Goal: Task Accomplishment & Management: Complete application form

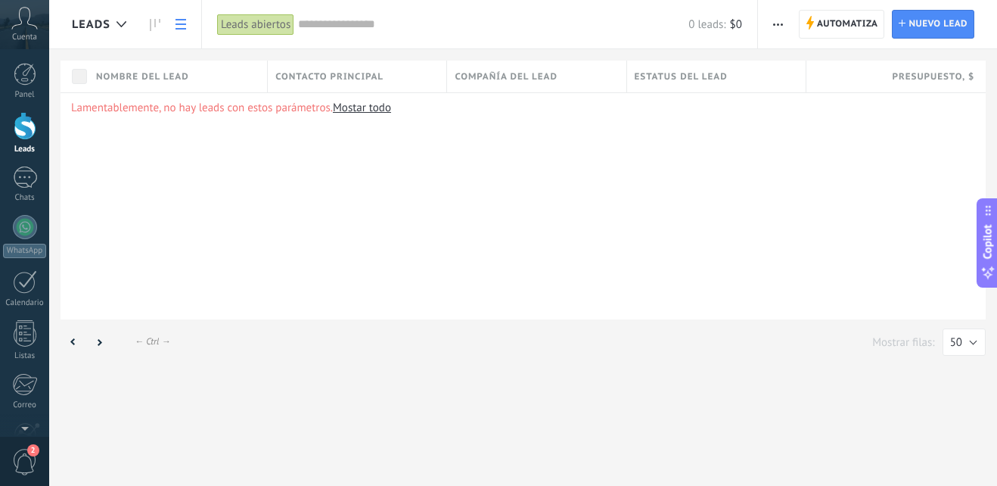
click at [315, 362] on div "← Alt → ← Ctrl → Mostrar filas: 25 50 100 200 50" at bounding box center [523, 343] width 948 height 49
click at [643, 428] on div "Leads Automatiza Nueva difusión Editar embudo Imprimir Importar Exportar Buscar…" at bounding box center [523, 243] width 948 height 486
click at [300, 352] on div "← Alt → ← Ctrl → Mostrar filas: 25 50 100 200 50" at bounding box center [523, 342] width 925 height 29
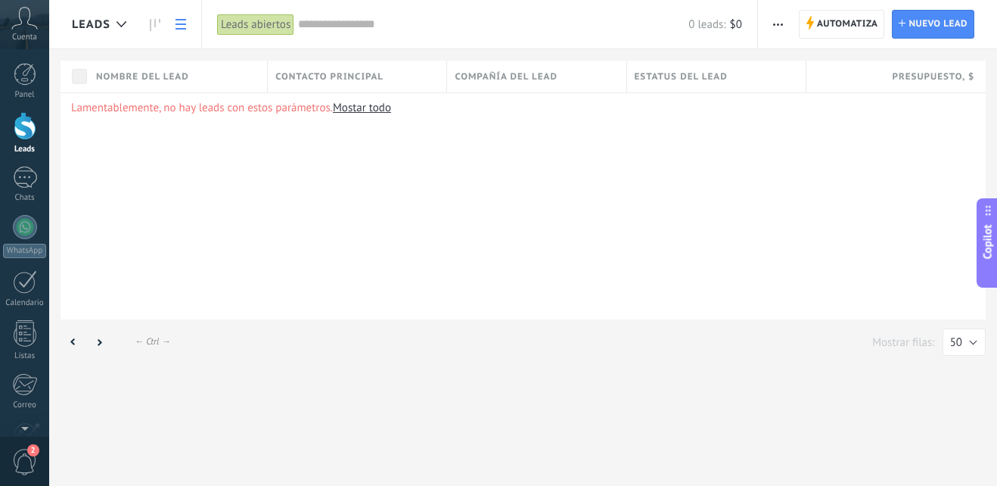
click at [377, 324] on div "← Alt → ← Ctrl → Mostrar filas: 25 50 100 200 50" at bounding box center [523, 343] width 948 height 49
click at [132, 335] on div "← Alt → ← Ctrl → Mostrar filas: 25 50 100 200 50" at bounding box center [523, 342] width 925 height 29
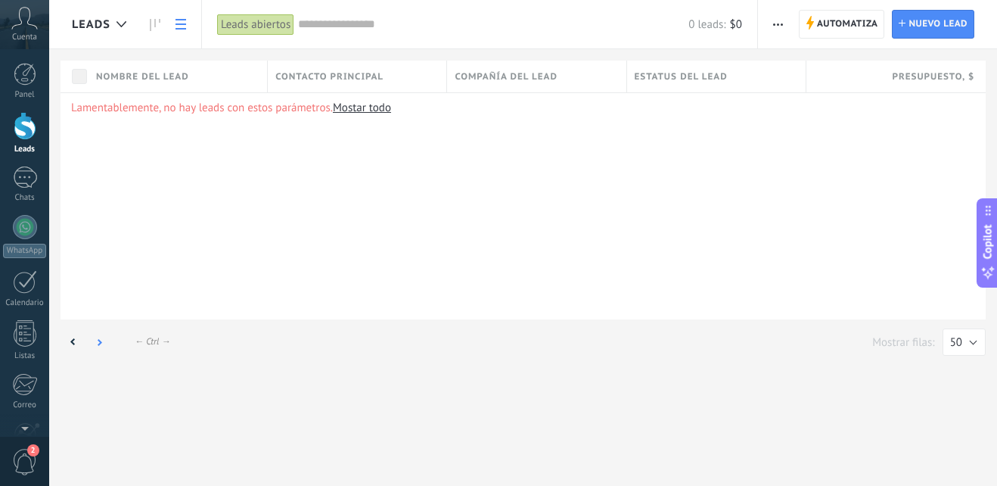
click at [95, 346] on div at bounding box center [99, 342] width 26 height 29
click at [72, 340] on icon at bounding box center [73, 342] width 5 height 8
click at [287, 320] on div "← Alt → ← Ctrl → Mostrar filas: 25 50 100 200 50" at bounding box center [523, 343] width 948 height 49
click at [19, 145] on div "Leads" at bounding box center [25, 149] width 44 height 10
click at [936, 25] on span "Nuevo lead" at bounding box center [937, 24] width 59 height 27
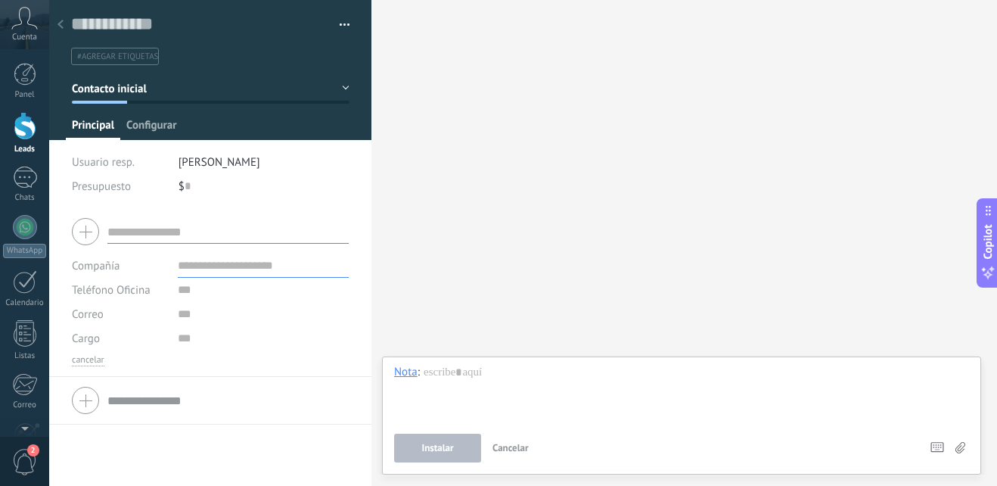
click at [147, 121] on span "Configurar" at bounding box center [151, 129] width 50 height 22
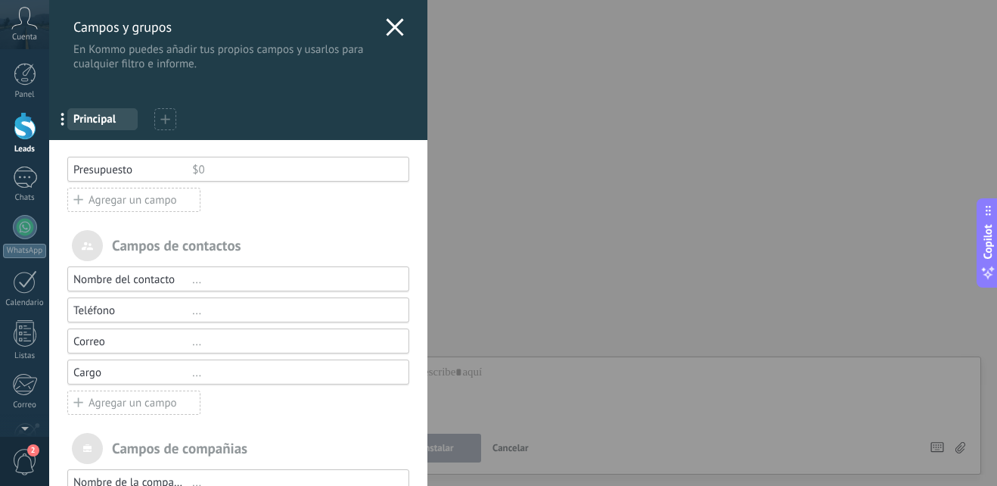
click at [120, 397] on div "Agregar un campo" at bounding box center [133, 402] width 133 height 24
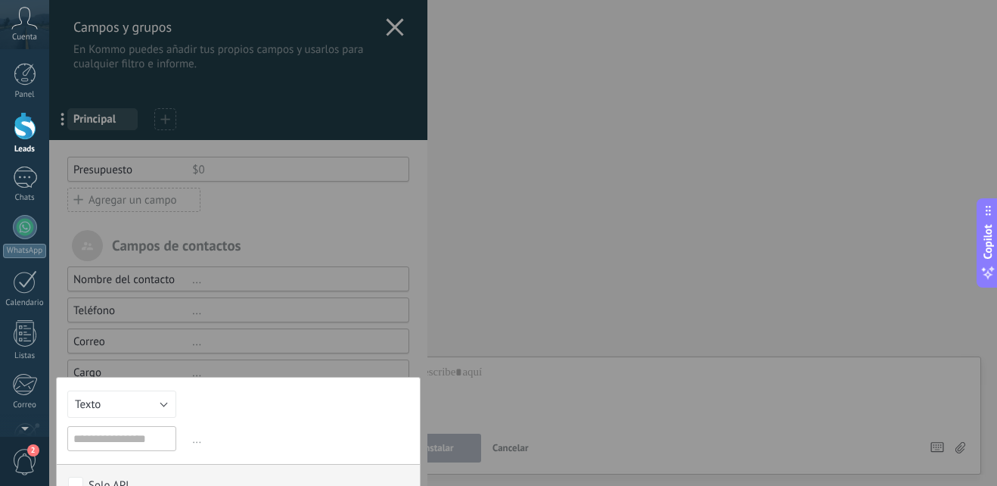
drag, startPoint x: 427, startPoint y: 204, endPoint x: 428, endPoint y: 312, distance: 107.4
click at [428, 312] on div "Campos y grupos En Kommo puedes añadir tus propios campos y usarlos para cualqu…" at bounding box center [523, 243] width 948 height 486
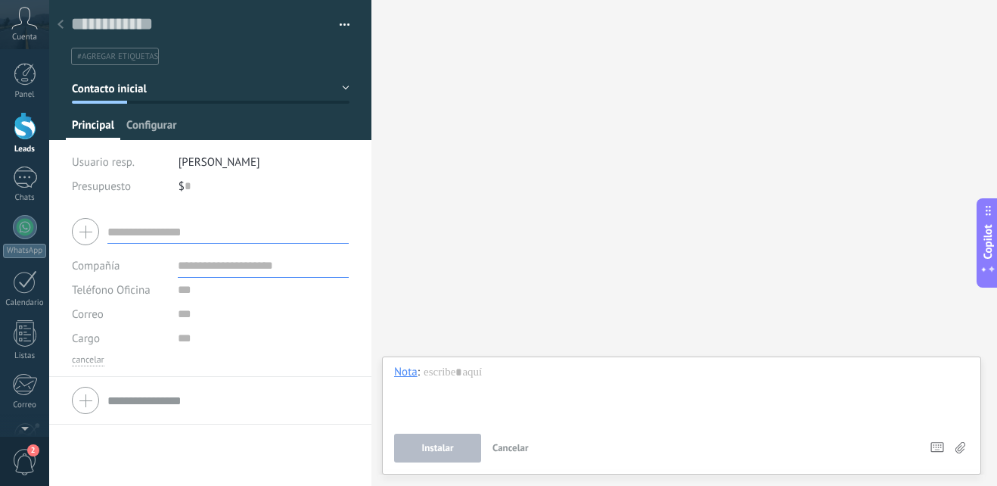
click at [147, 123] on span "Configurar" at bounding box center [151, 129] width 50 height 22
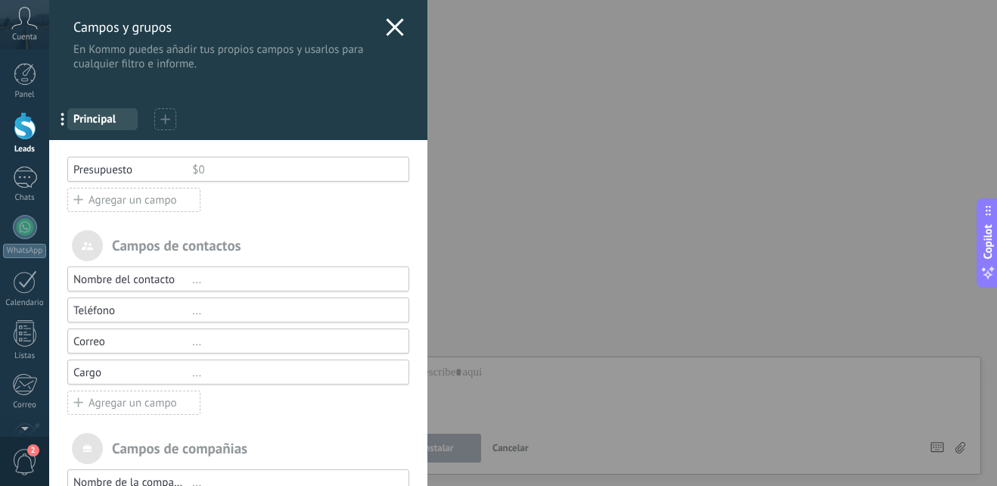
click at [175, 400] on div "Agregar un campo" at bounding box center [133, 402] width 133 height 24
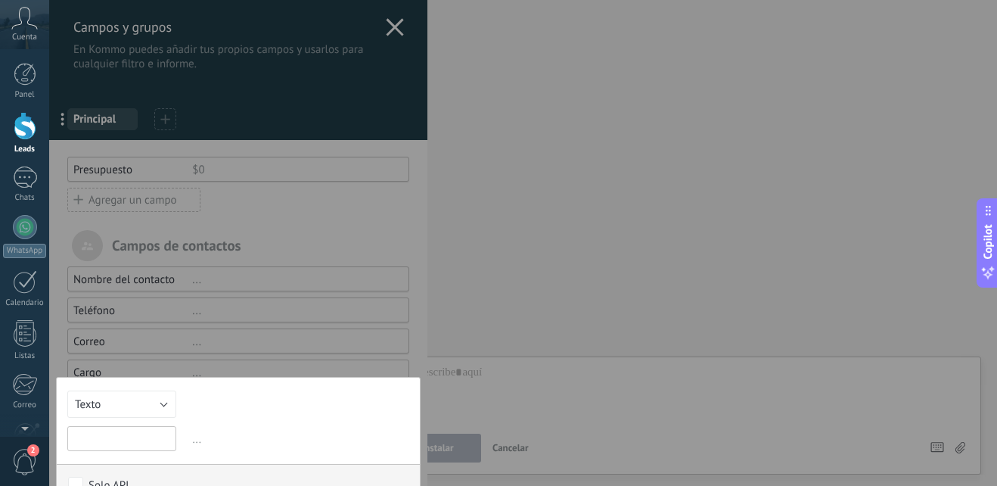
click at [98, 430] on input "text" at bounding box center [121, 438] width 109 height 25
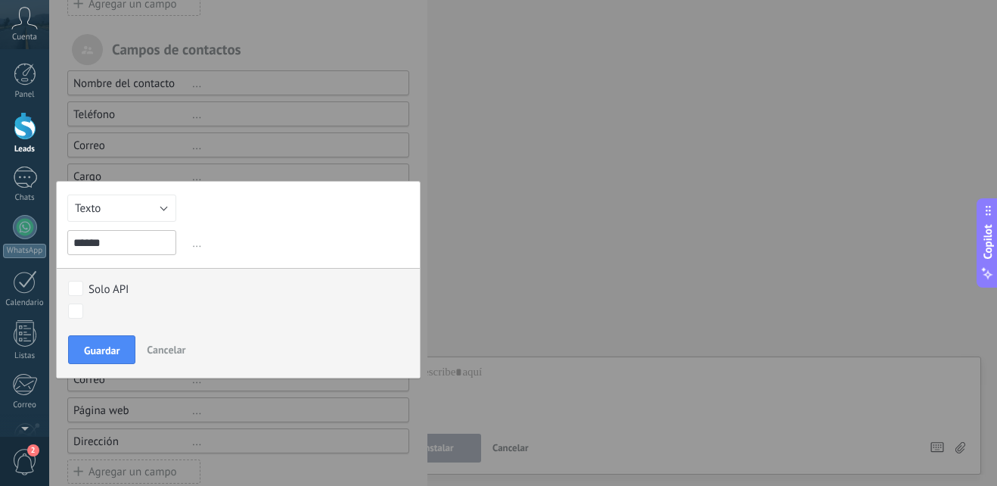
scroll to position [219, 0]
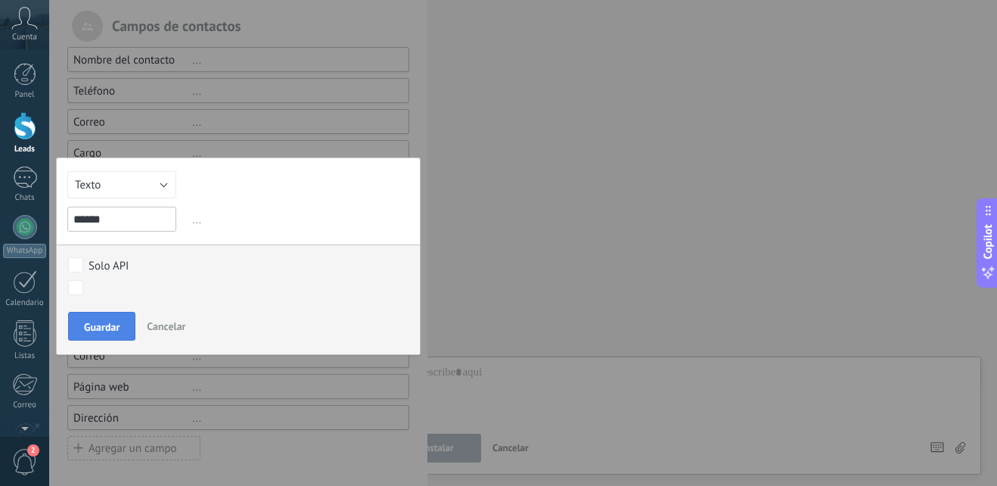
type input "******"
click at [85, 332] on span "Guardar" at bounding box center [102, 326] width 36 height 11
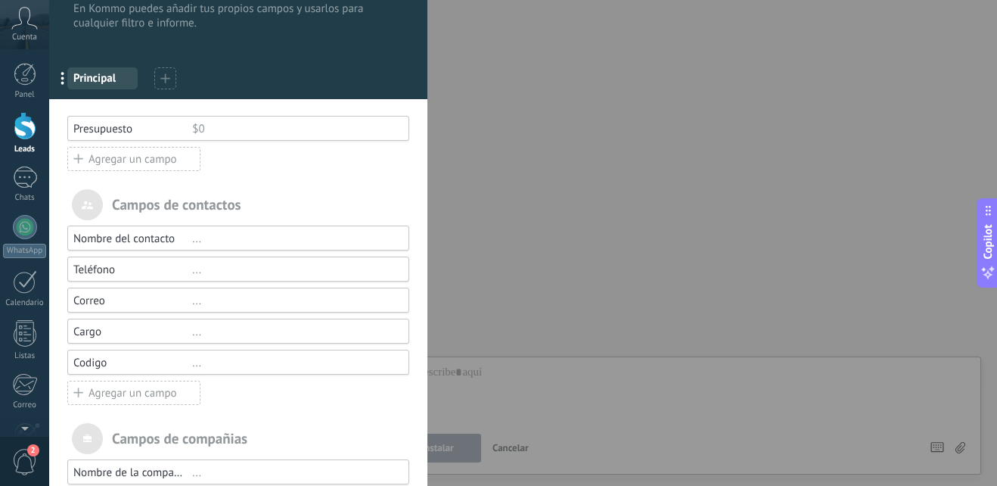
scroll to position [0, 0]
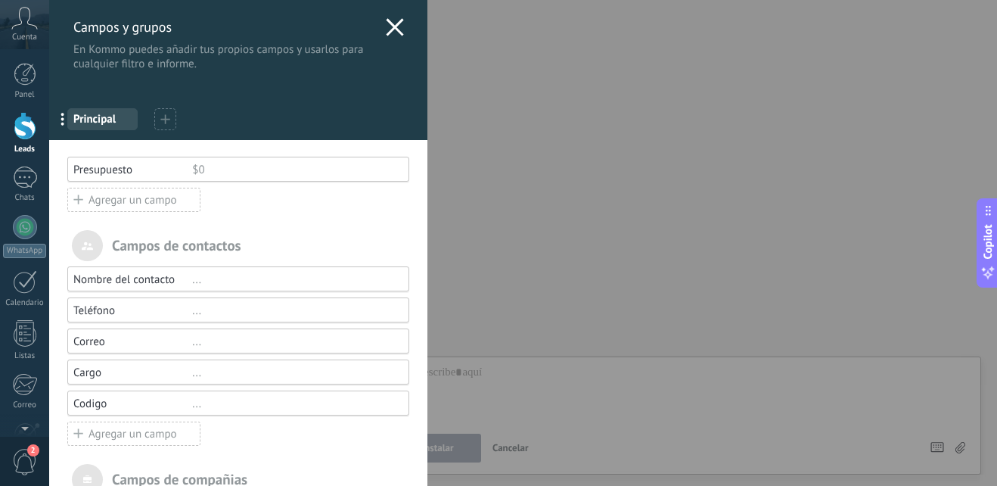
click at [391, 23] on icon at bounding box center [395, 27] width 18 height 18
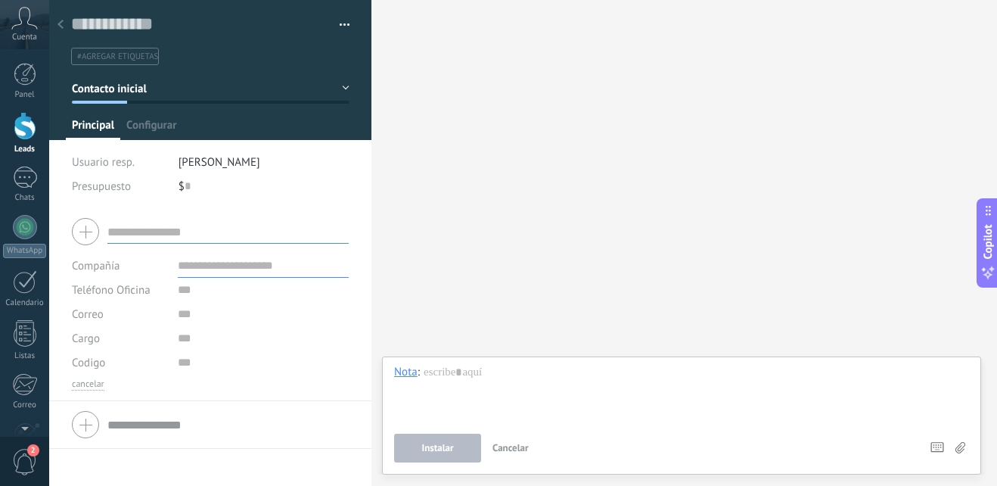
click at [23, 130] on div at bounding box center [25, 126] width 23 height 28
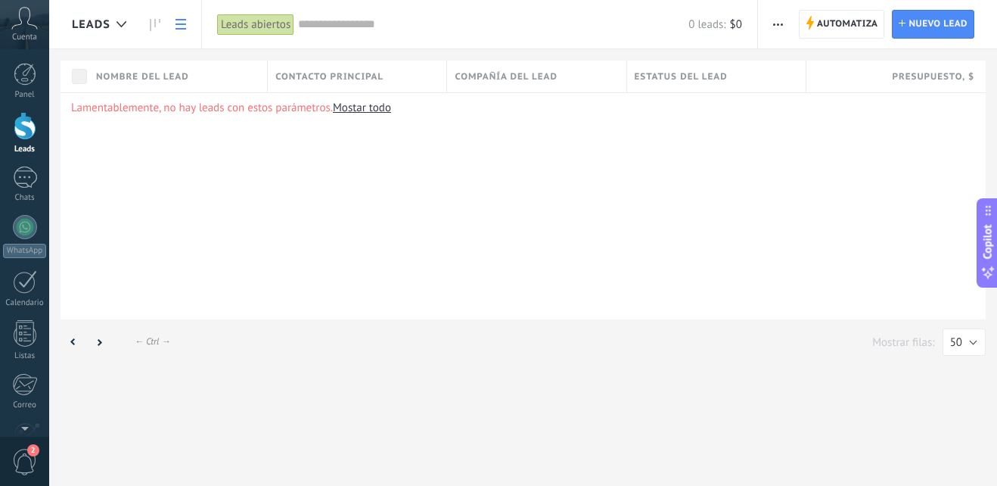
click at [775, 23] on icon "button" at bounding box center [778, 24] width 10 height 2
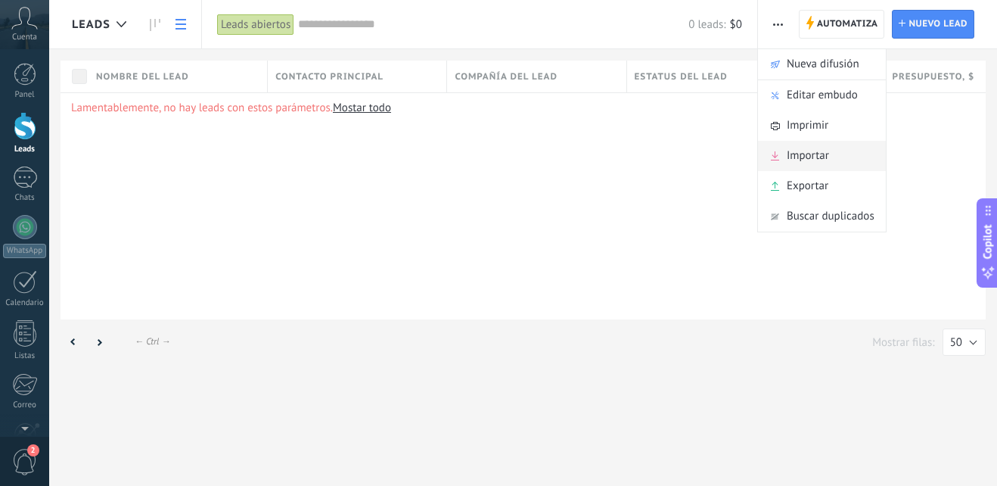
click at [820, 154] on span "Importar" at bounding box center [808, 156] width 42 height 30
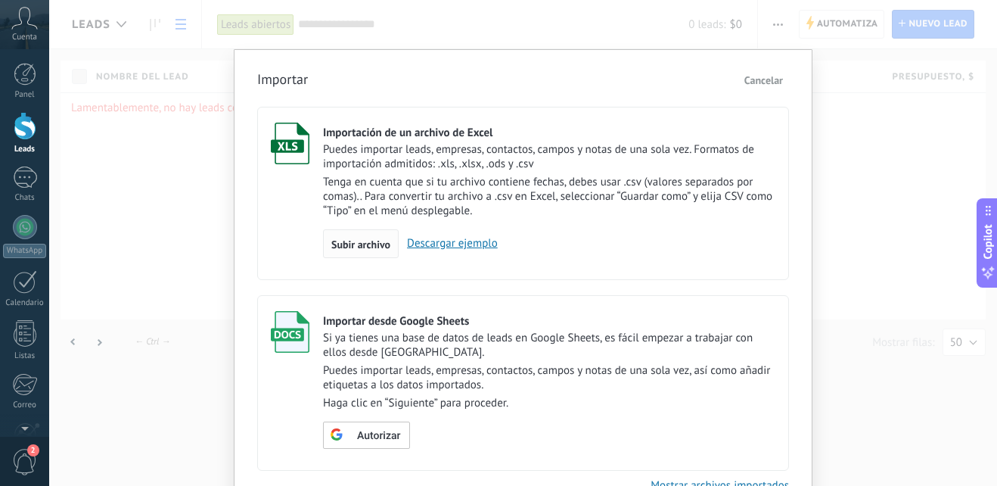
click at [354, 239] on span "Subir archivo" at bounding box center [360, 244] width 59 height 11
click at [0, 0] on input "Importación de un archivo de Excel Puedes importar leads, empresas, contactos, …" at bounding box center [0, 0] width 0 height 0
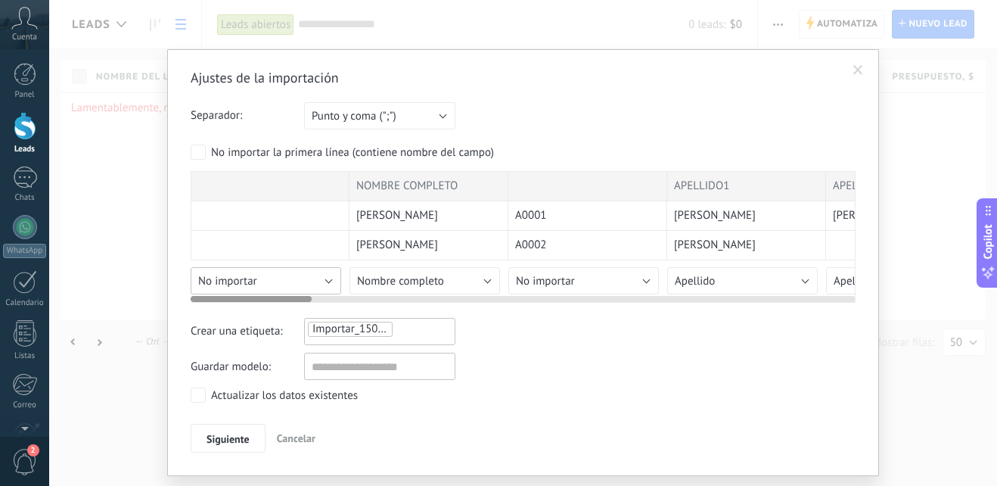
click at [228, 281] on span "No importar" at bounding box center [227, 281] width 59 height 14
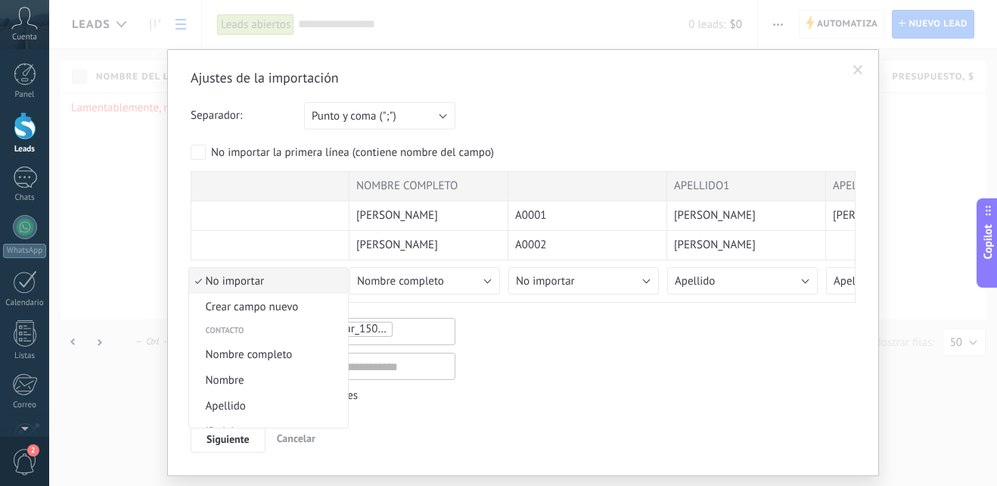
click at [228, 281] on span "No importar" at bounding box center [266, 281] width 154 height 14
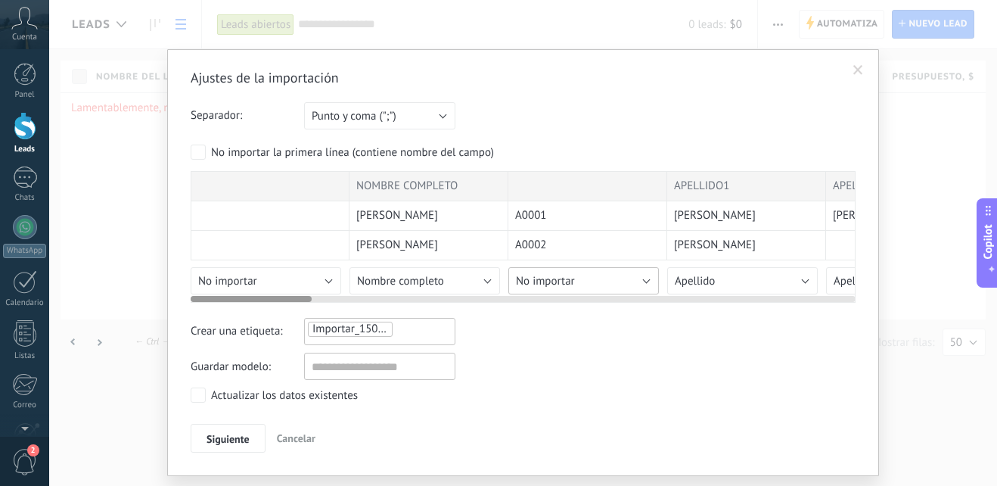
click at [643, 280] on button "No importar" at bounding box center [583, 280] width 151 height 27
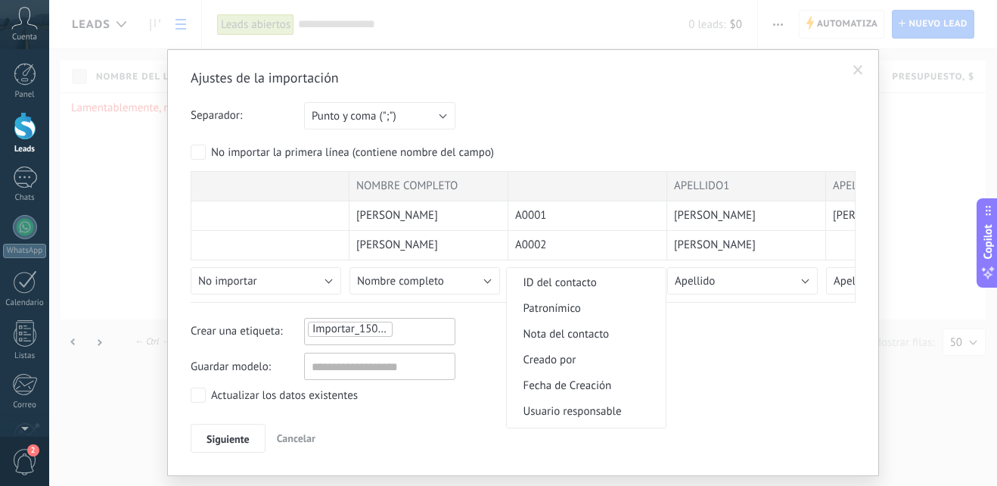
scroll to position [289, 0]
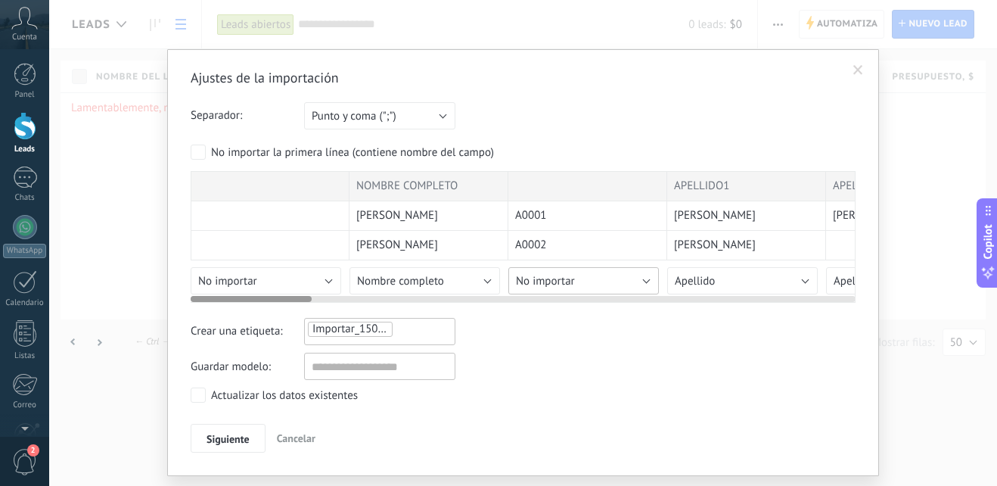
click at [648, 275] on button "No importar" at bounding box center [583, 280] width 151 height 27
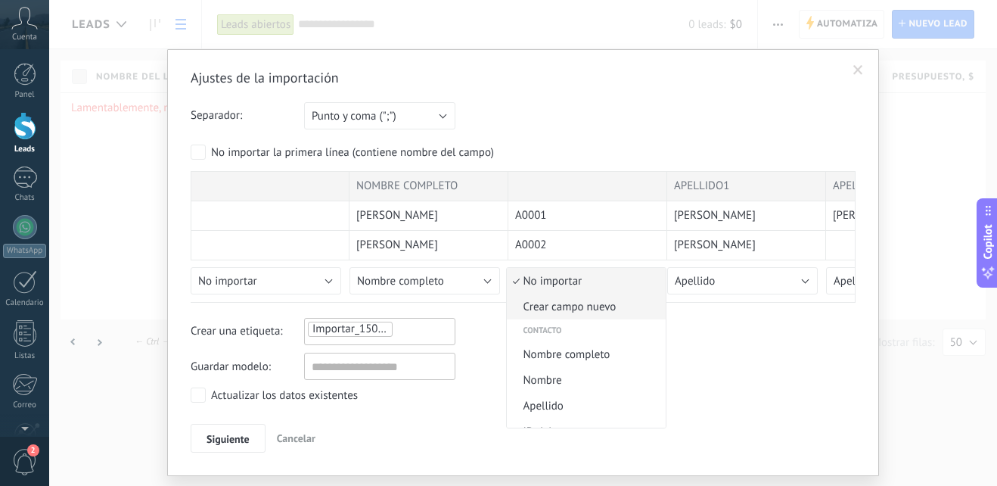
click at [609, 308] on span "Crear campo nuevo" at bounding box center [584, 307] width 154 height 14
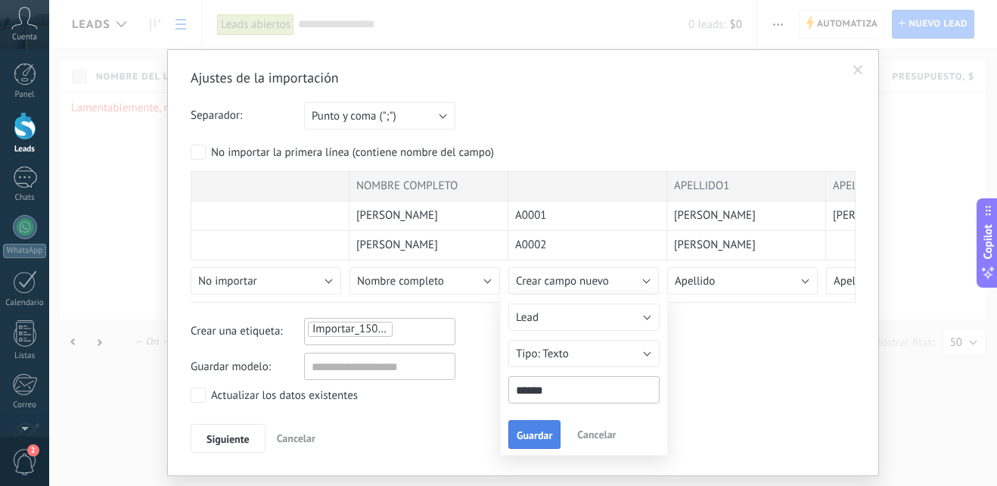
type input "******"
click at [528, 428] on button "Guardar" at bounding box center [534, 434] width 52 height 29
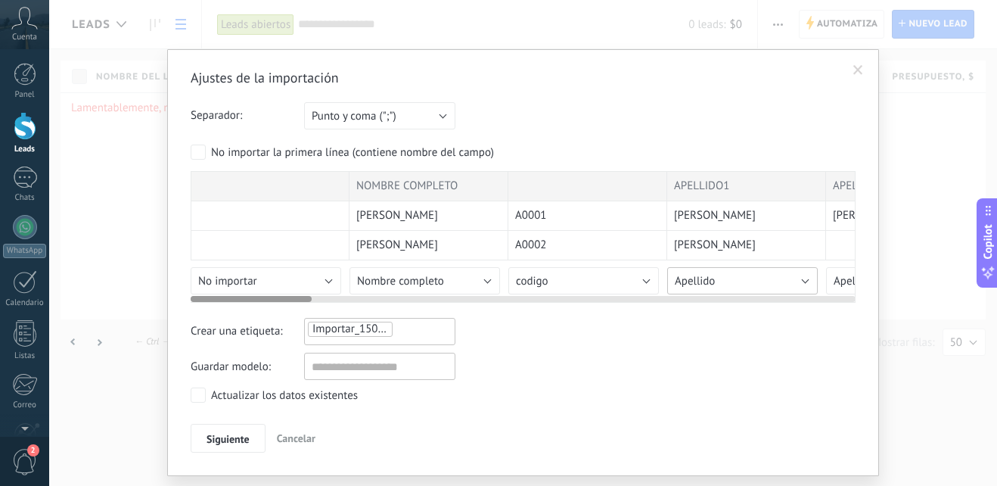
click at [809, 280] on button "Apellido" at bounding box center [742, 280] width 151 height 27
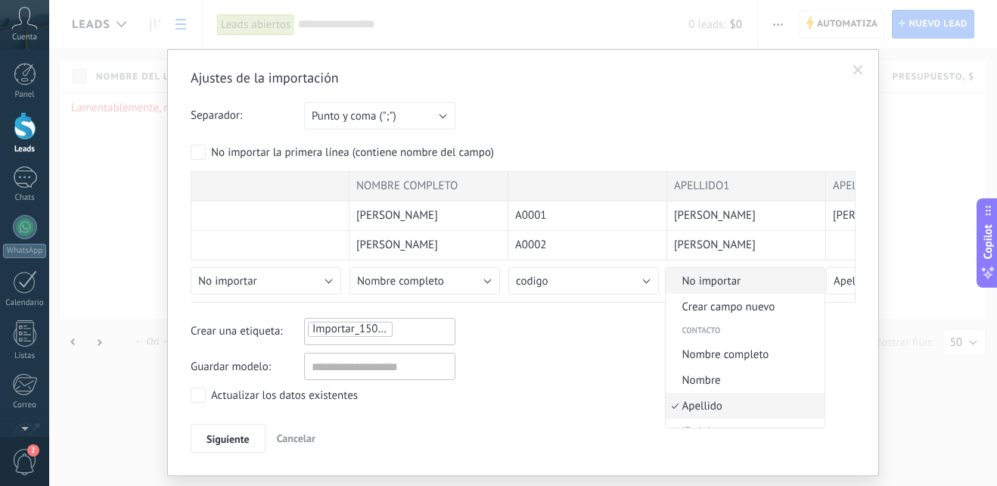
click at [719, 284] on span "No importar" at bounding box center [743, 281] width 154 height 14
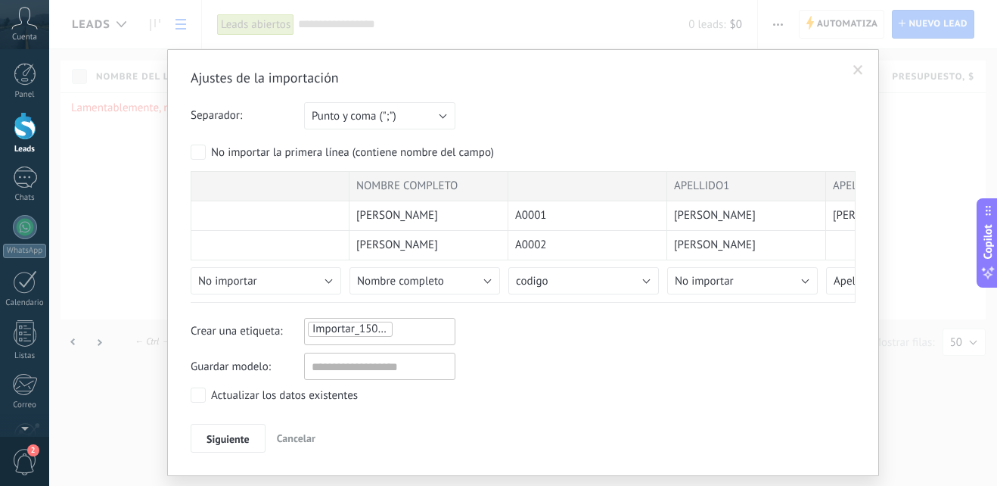
drag, startPoint x: 719, startPoint y: 315, endPoint x: 744, endPoint y: 306, distance: 27.3
click at [744, 306] on div "Ajustes de la importación Separador: Punto y coma (";") Coma (",") Tabulación (…" at bounding box center [523, 260] width 665 height 383
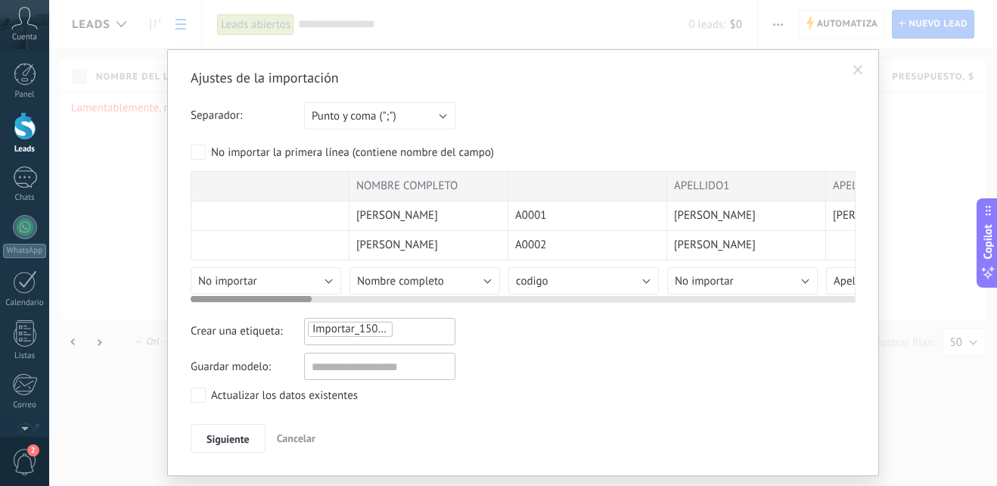
drag, startPoint x: 738, startPoint y: 300, endPoint x: 831, endPoint y: 297, distance: 92.3
click at [831, 297] on div at bounding box center [523, 296] width 665 height 12
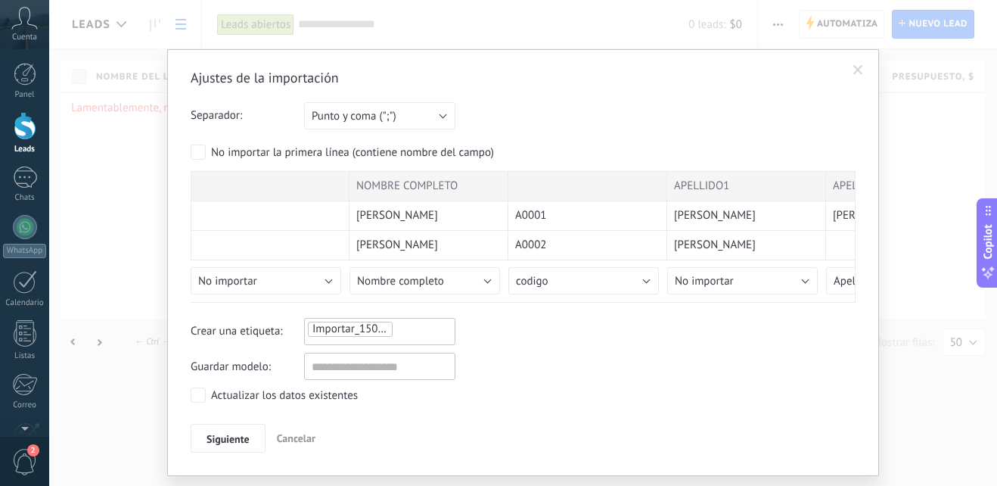
drag, startPoint x: 836, startPoint y: 303, endPoint x: 874, endPoint y: 295, distance: 39.3
click at [874, 295] on div "Ajustes de la importación Separador: Punto y coma (";") Coma (",") Tabulación (…" at bounding box center [523, 262] width 712 height 427
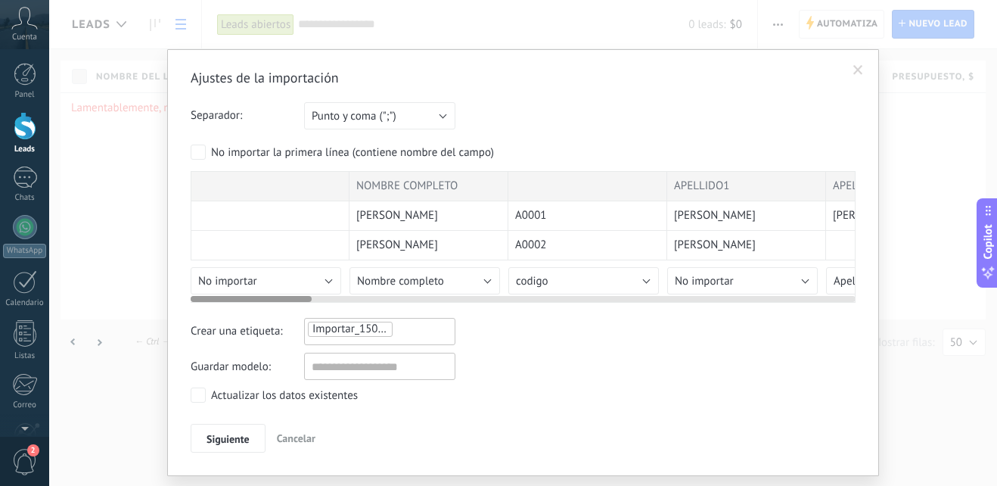
click at [790, 297] on div at bounding box center [523, 296] width 665 height 12
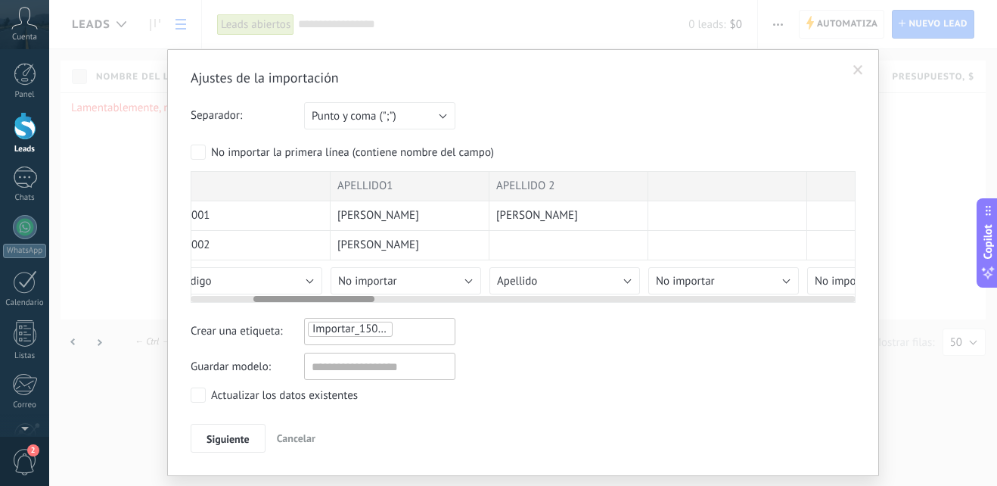
scroll to position [0, 345]
drag, startPoint x: 303, startPoint y: 300, endPoint x: 367, endPoint y: 297, distance: 63.6
click at [367, 297] on div at bounding box center [313, 299] width 121 height 6
click at [620, 278] on button "Apellido" at bounding box center [556, 280] width 151 height 27
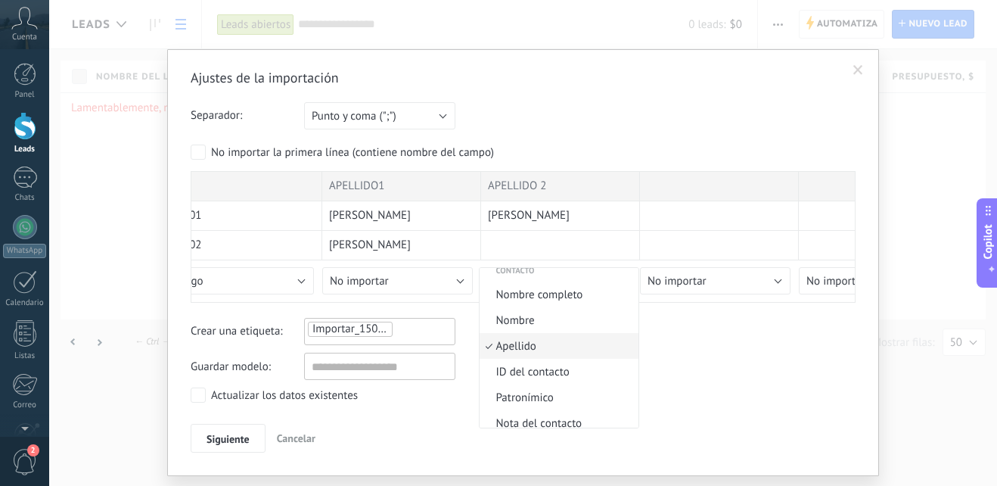
scroll to position [0, 0]
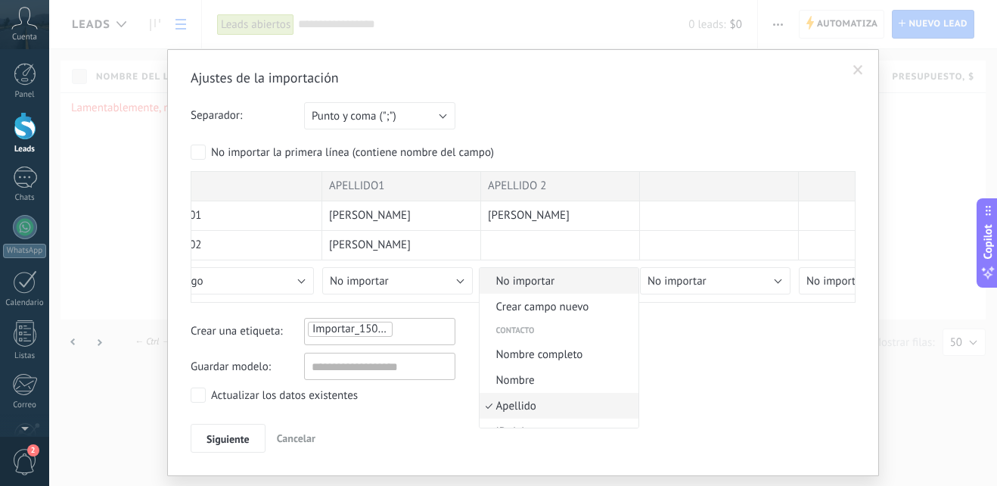
click at [582, 284] on span "No importar" at bounding box center [557, 281] width 154 height 14
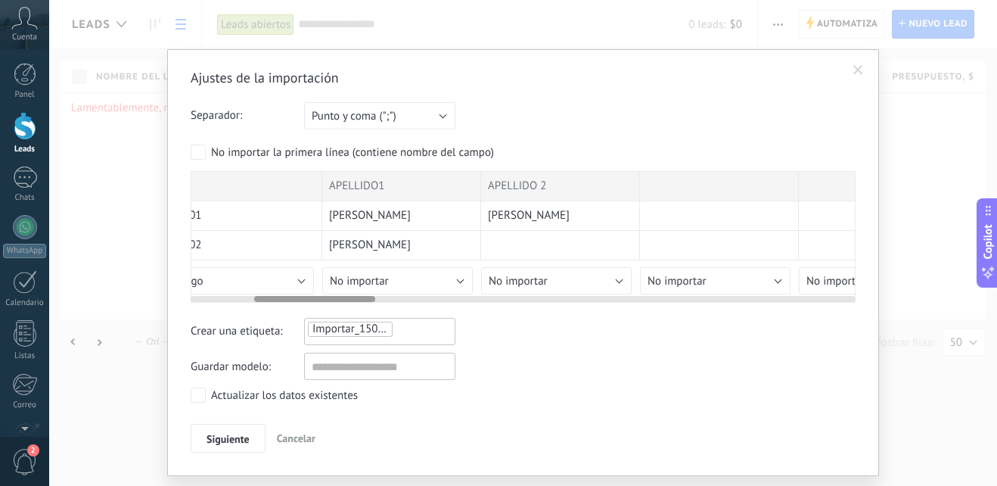
drag, startPoint x: 791, startPoint y: 297, endPoint x: 809, endPoint y: 297, distance: 17.4
click at [809, 297] on div at bounding box center [523, 296] width 665 height 12
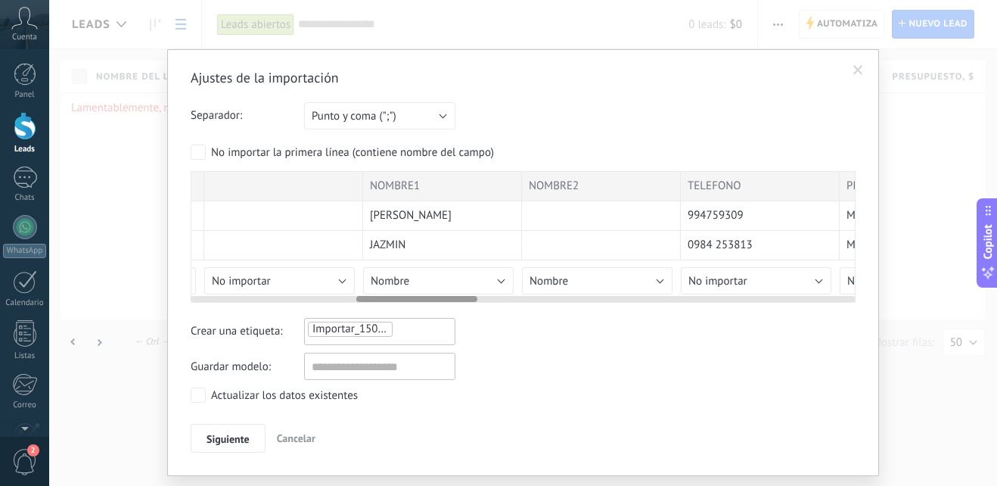
drag, startPoint x: 363, startPoint y: 300, endPoint x: 474, endPoint y: 301, distance: 111.2
click at [474, 301] on div at bounding box center [416, 299] width 121 height 6
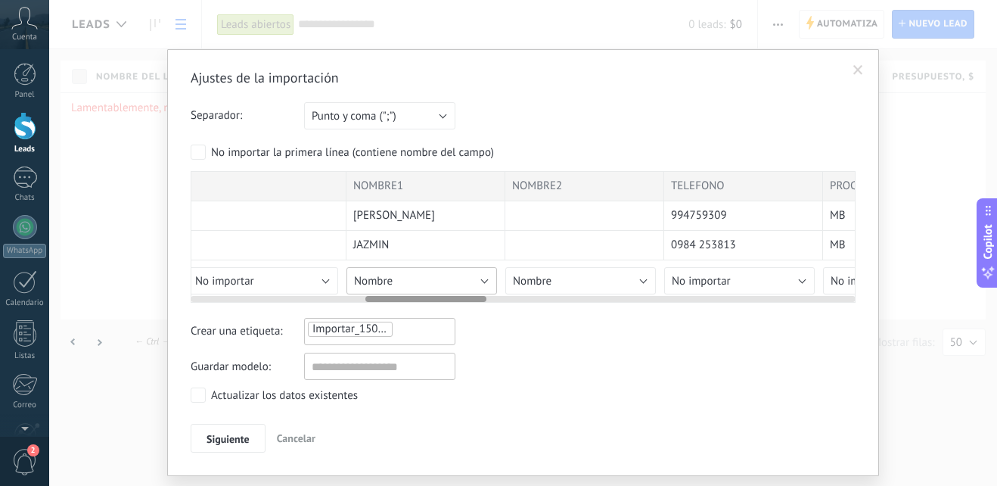
click at [481, 278] on button "Nombre" at bounding box center [421, 280] width 151 height 27
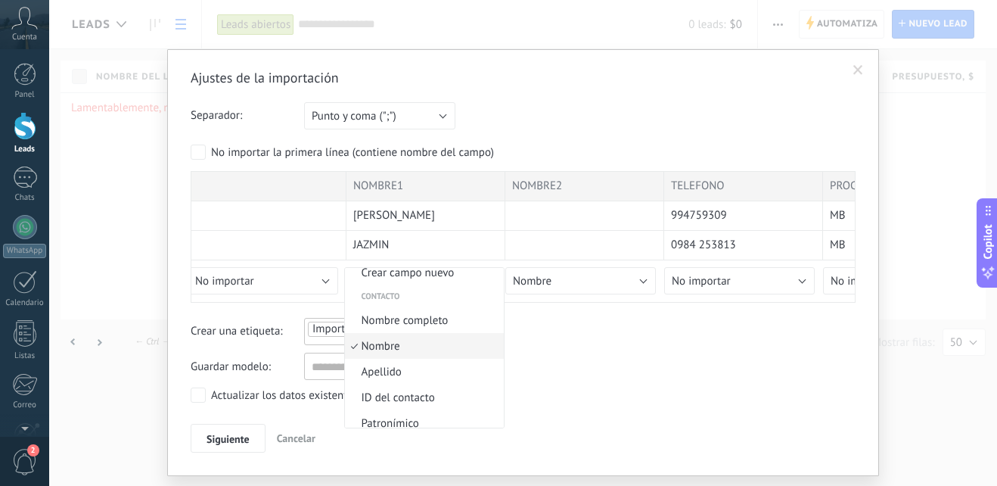
scroll to position [0, 0]
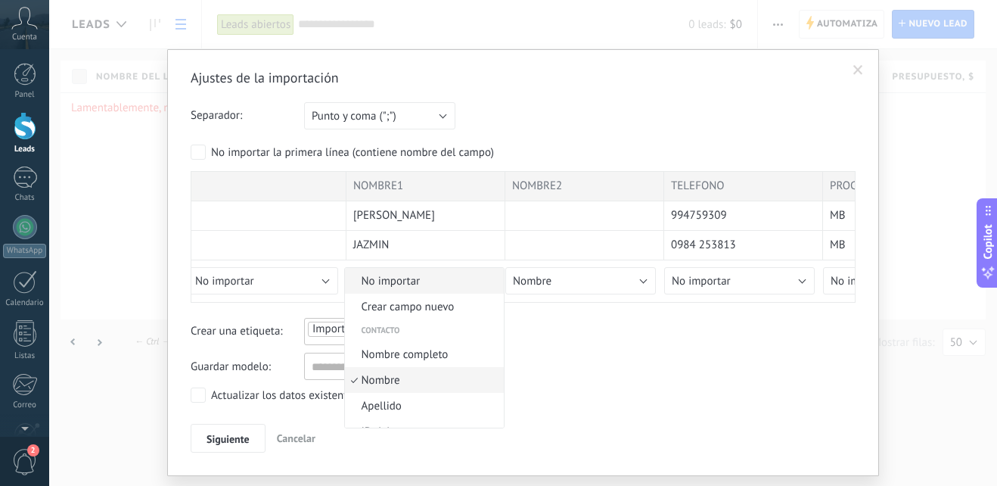
click at [417, 282] on span "No importar" at bounding box center [422, 281] width 154 height 14
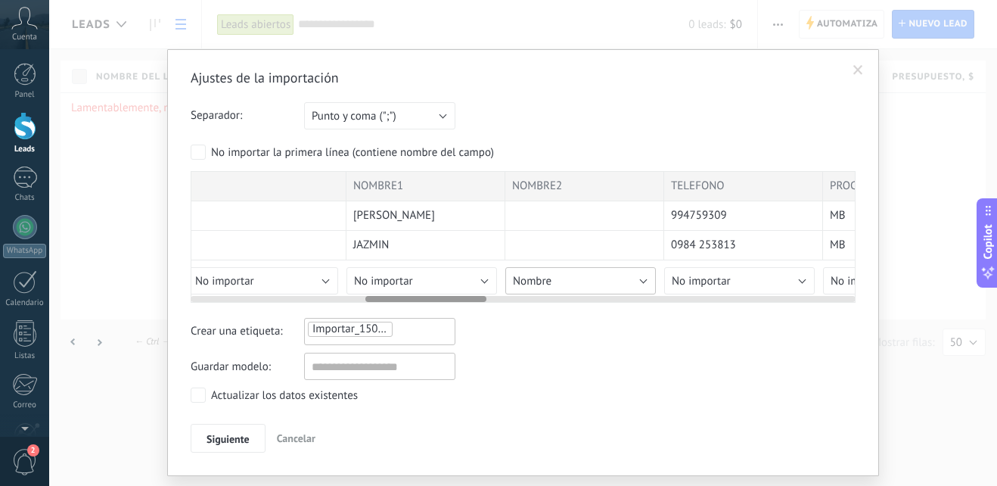
click at [644, 275] on button "Nombre" at bounding box center [580, 280] width 151 height 27
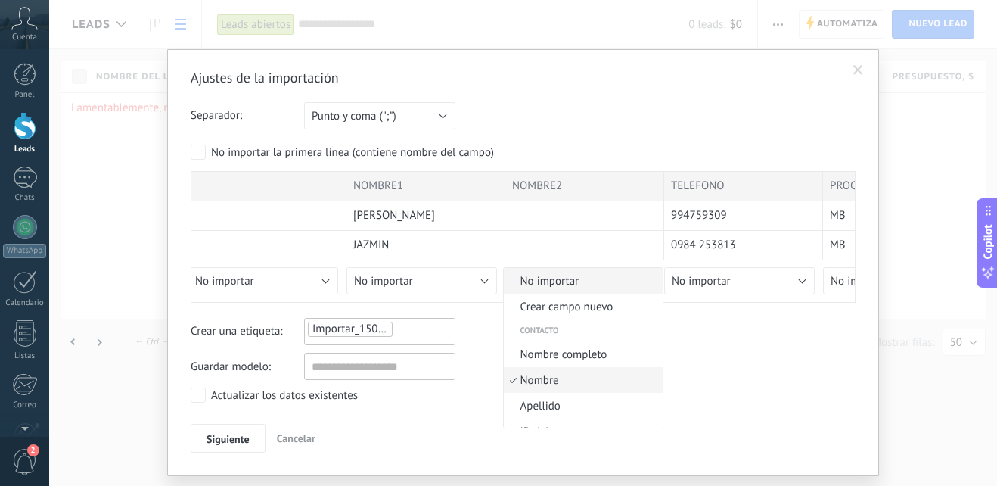
click at [590, 280] on span "No importar" at bounding box center [581, 281] width 154 height 14
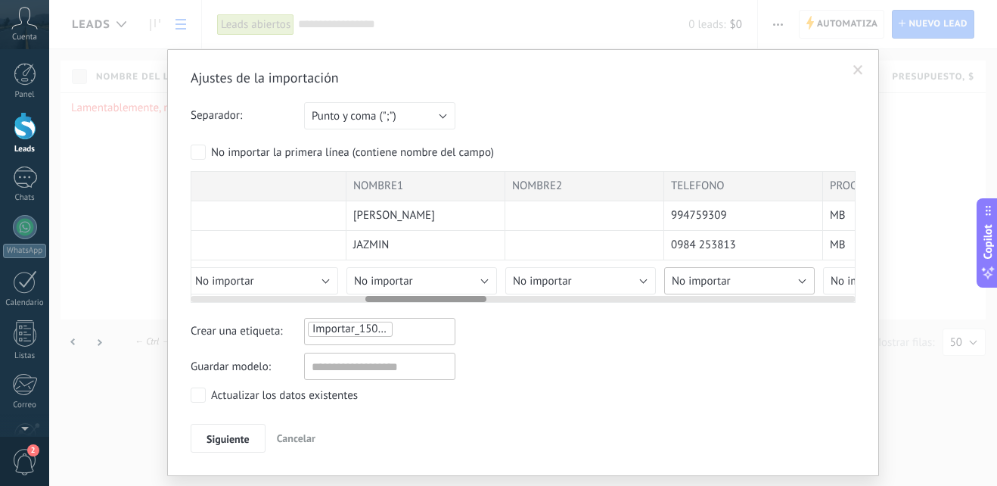
click at [800, 278] on button "No importar" at bounding box center [739, 280] width 151 height 27
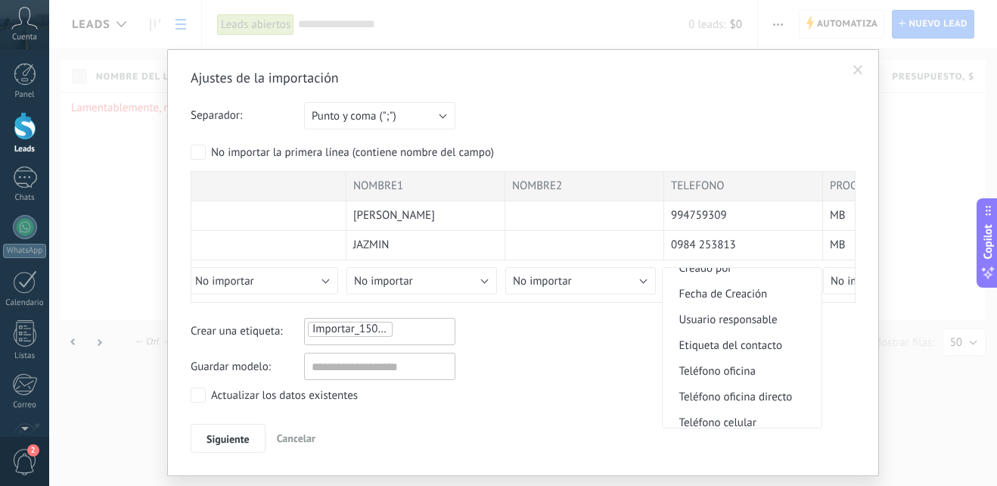
scroll to position [249, 0]
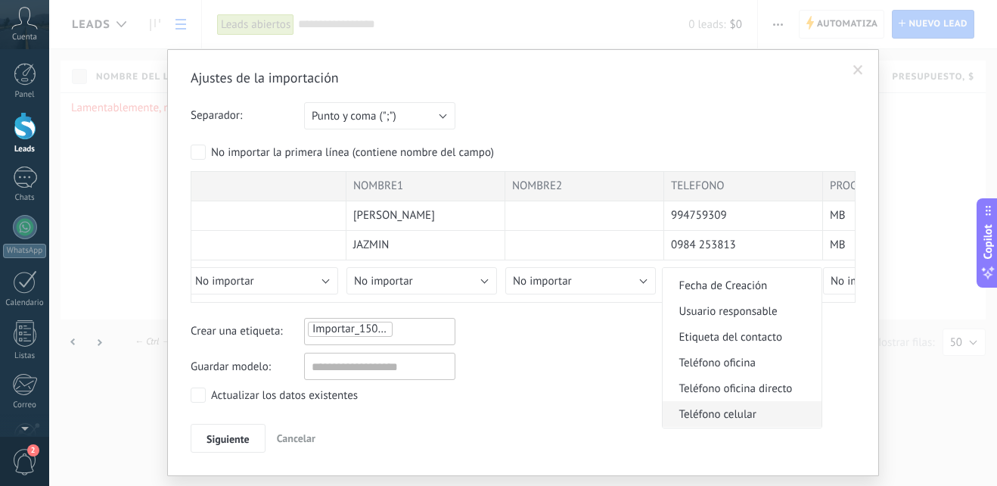
click at [735, 411] on span "Teléfono celular" at bounding box center [740, 414] width 154 height 14
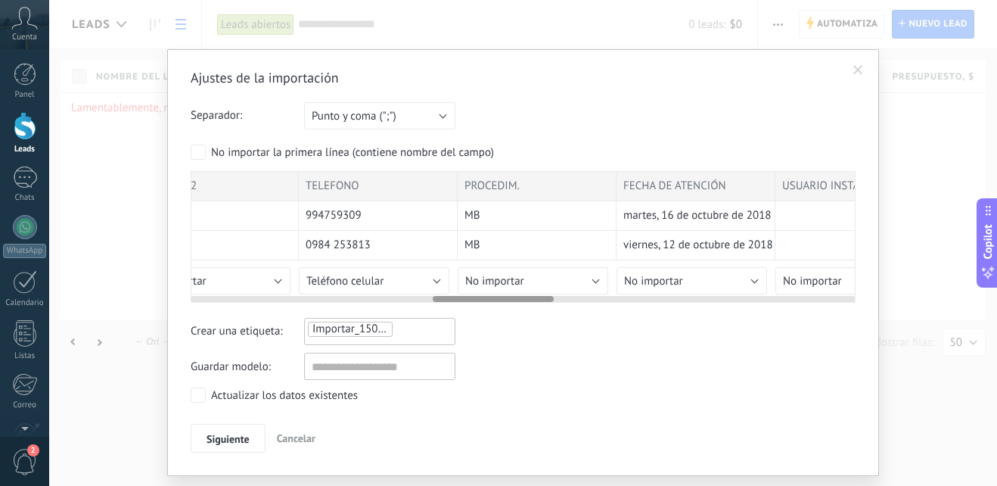
scroll to position [0, 1330]
drag, startPoint x: 442, startPoint y: 300, endPoint x: 510, endPoint y: 302, distance: 68.1
click at [510, 302] on div at bounding box center [493, 299] width 121 height 6
click at [587, 279] on button "No importar" at bounding box center [524, 280] width 151 height 27
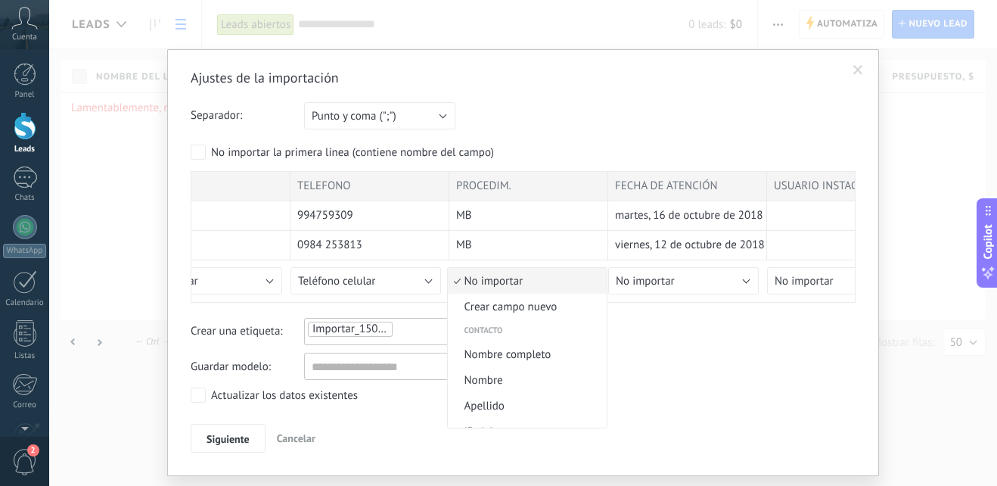
click at [557, 272] on li "No importar" at bounding box center [527, 281] width 159 height 26
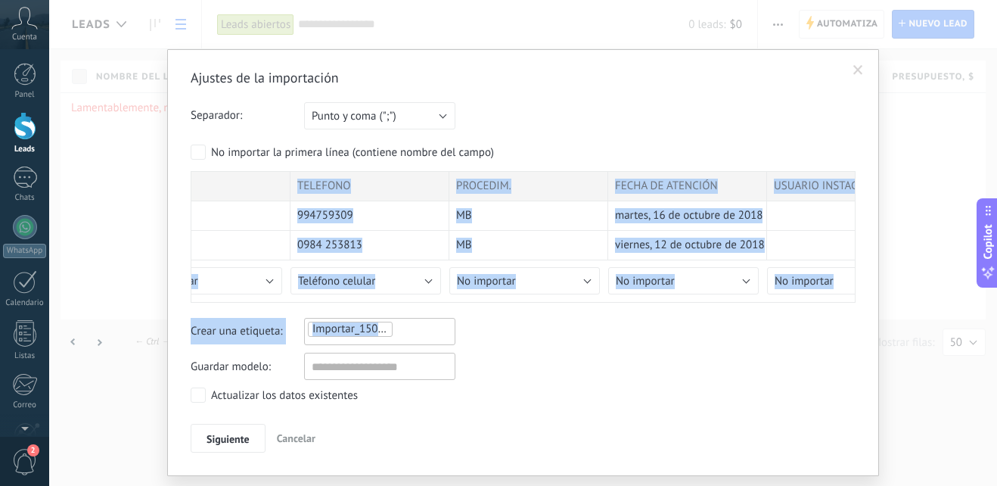
drag, startPoint x: 539, startPoint y: 303, endPoint x: 592, endPoint y: 303, distance: 53.0
click at [592, 303] on div "Ajustes de la importación Separador: Punto y coma (";") Coma (",") Tabulación (…" at bounding box center [523, 260] width 665 height 383
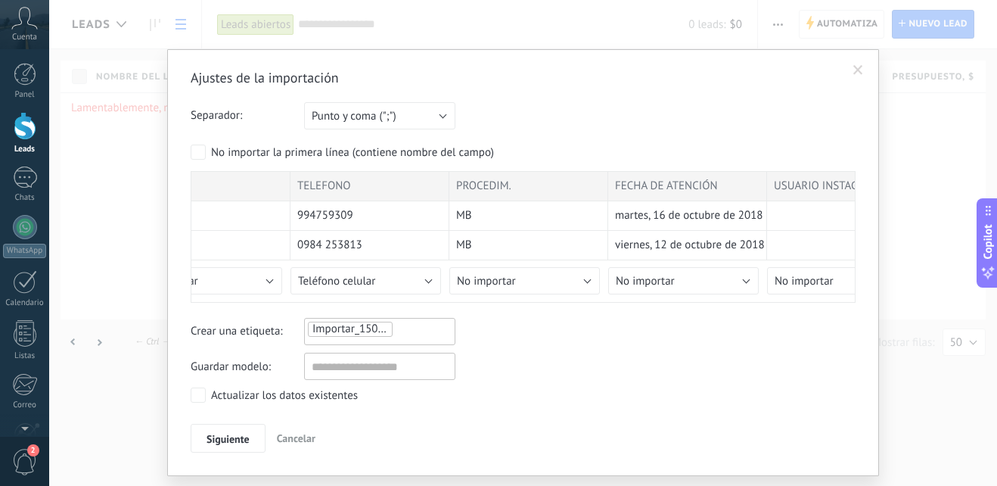
drag, startPoint x: 592, startPoint y: 303, endPoint x: 514, endPoint y: 368, distance: 102.1
click at [514, 368] on div "Guardar modelo:" at bounding box center [523, 365] width 665 height 27
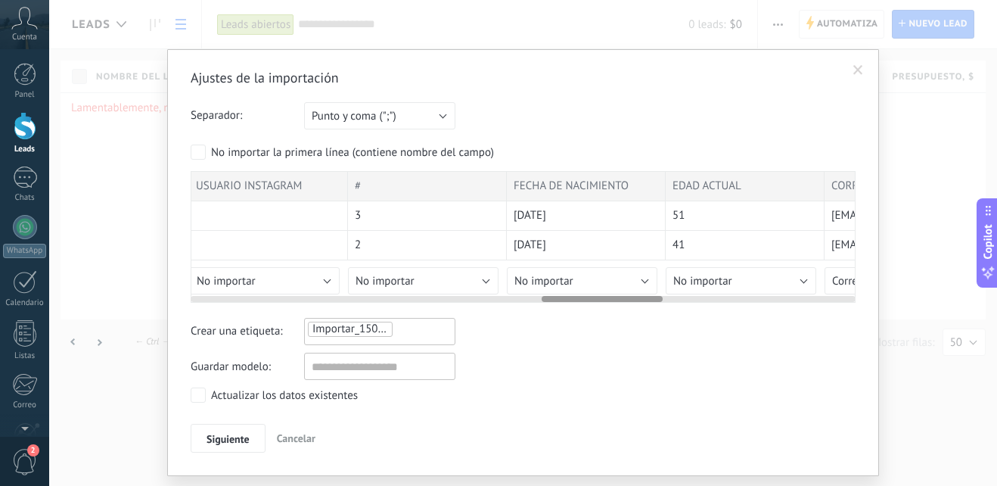
scroll to position [0, 1949]
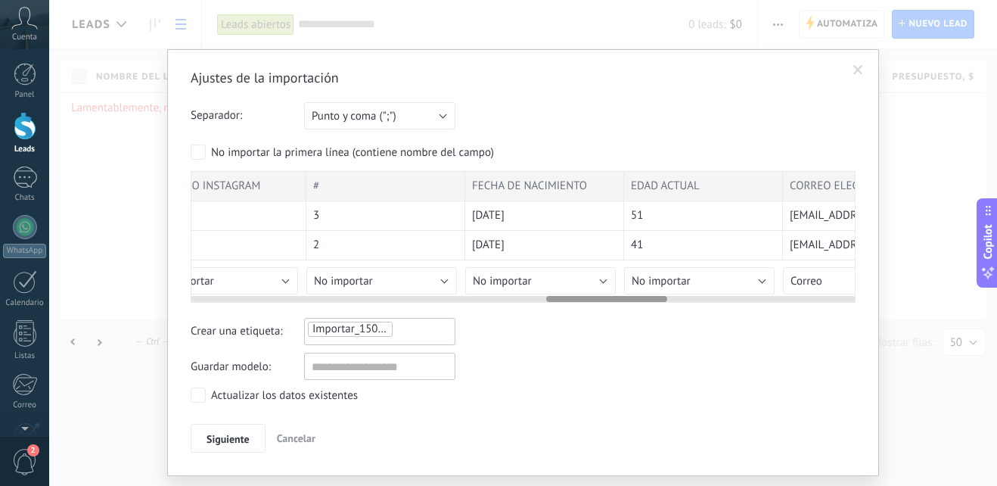
drag, startPoint x: 472, startPoint y: 299, endPoint x: 585, endPoint y: 297, distance: 112.7
click at [585, 297] on div at bounding box center [606, 299] width 121 height 6
click at [603, 278] on button "No importar" at bounding box center [540, 280] width 151 height 27
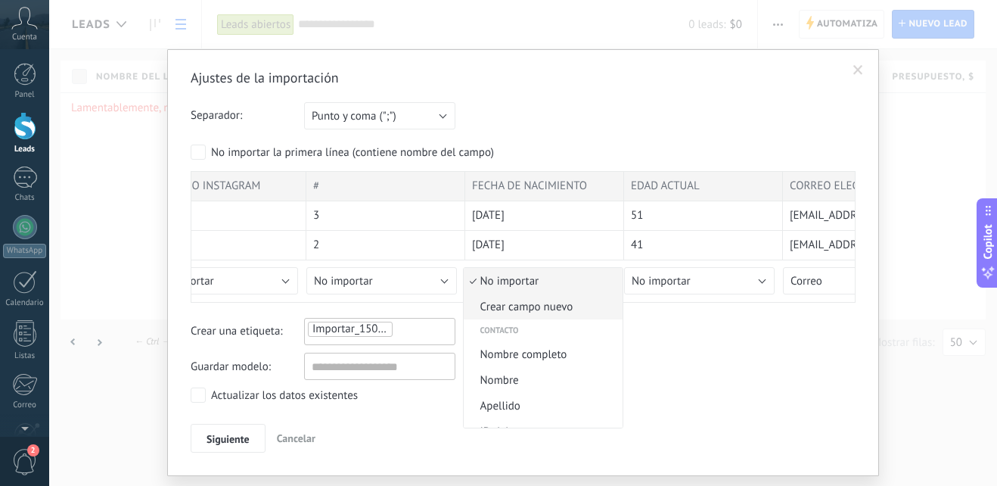
click at [551, 306] on span "Crear campo nuevo" at bounding box center [541, 307] width 154 height 14
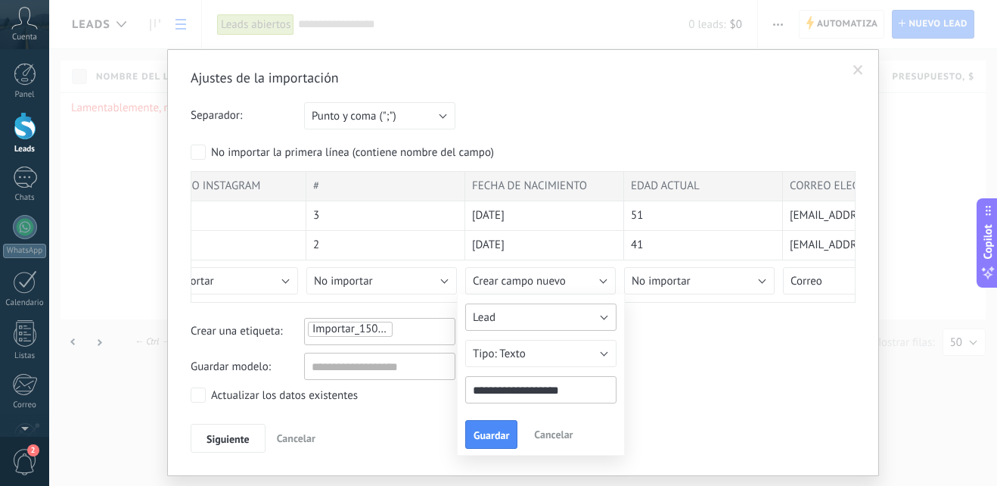
click at [492, 310] on span "Lead" at bounding box center [484, 317] width 23 height 14
click at [492, 394] on span "Cliente" at bounding box center [533, 394] width 155 height 14
click at [601, 349] on button "Texto" at bounding box center [540, 353] width 151 height 27
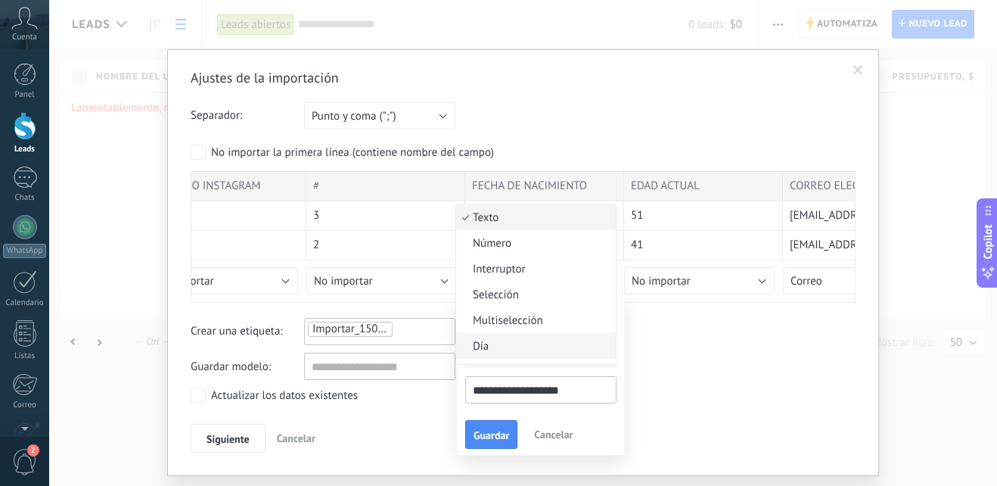
click at [474, 342] on span "Día" at bounding box center [533, 346] width 155 height 14
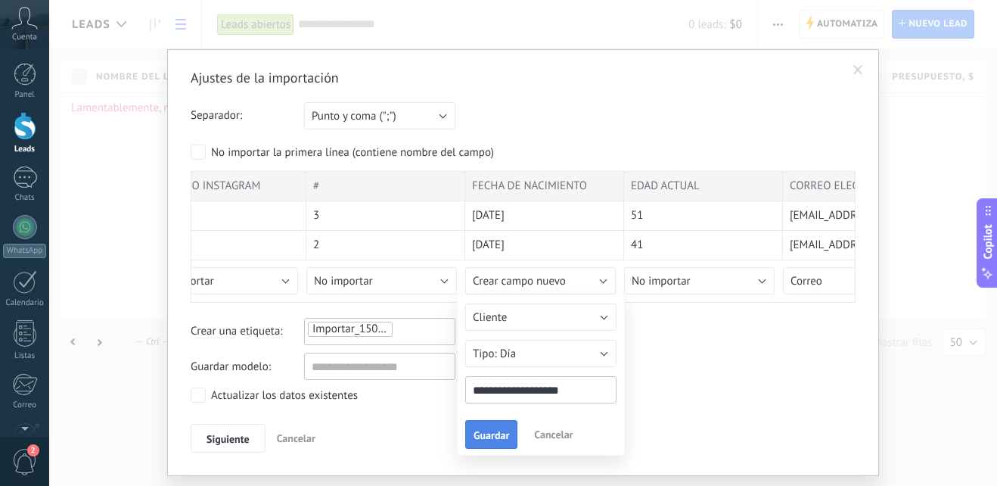
click at [482, 436] on span "Guardar" at bounding box center [492, 435] width 36 height 11
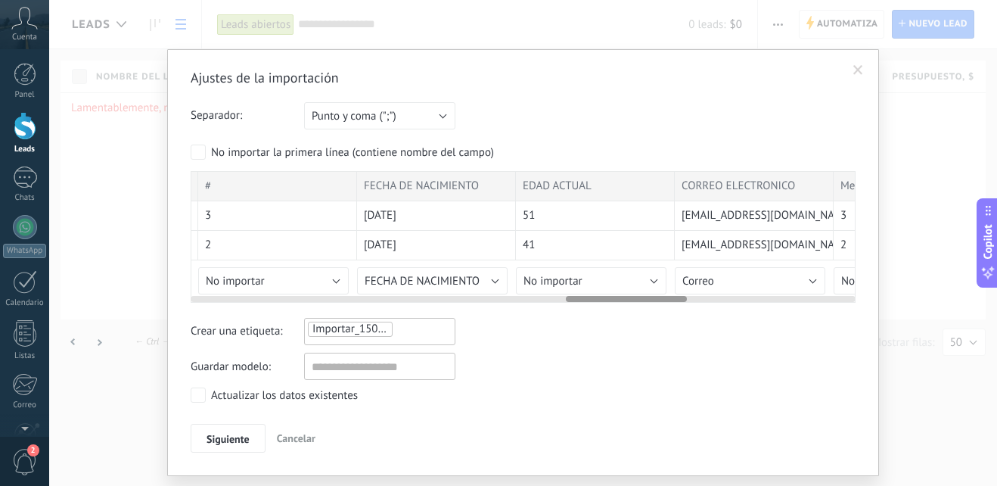
drag, startPoint x: 588, startPoint y: 299, endPoint x: 607, endPoint y: 297, distance: 19.8
click at [607, 297] on div at bounding box center [626, 299] width 121 height 6
click at [646, 279] on button "No importar" at bounding box center [586, 280] width 151 height 27
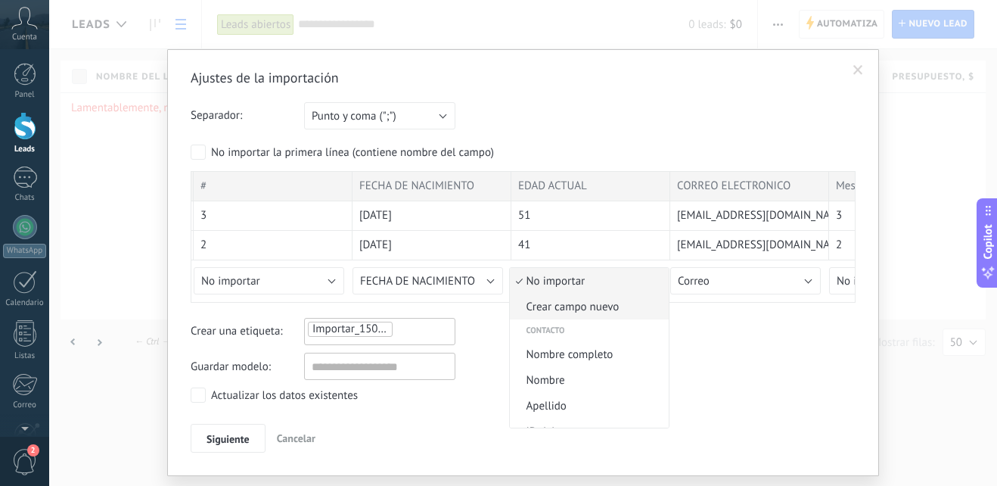
click at [596, 313] on span "Crear campo nuevo" at bounding box center [587, 307] width 154 height 14
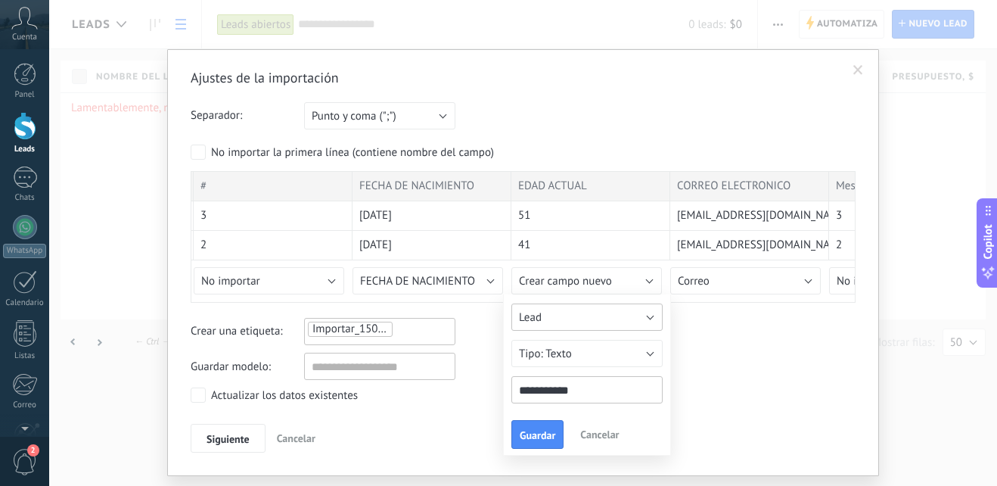
click at [596, 315] on button "Lead" at bounding box center [586, 316] width 151 height 27
click at [546, 398] on span "Cliente" at bounding box center [579, 394] width 155 height 14
click at [537, 433] on span "Guardar" at bounding box center [538, 435] width 36 height 11
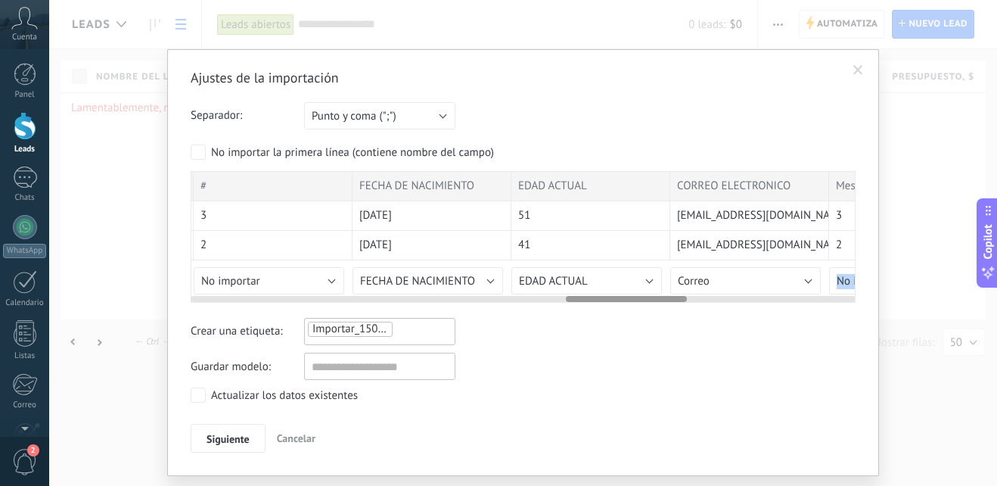
drag, startPoint x: 676, startPoint y: 295, endPoint x: 705, endPoint y: 289, distance: 29.4
click at [705, 289] on div "NOMBRE COMPLETO APELLIDO1 APELLIDO 2 NOMBRE1 NOMBRE2 TELEFONO PROCEDIM. FECHA D…" at bounding box center [523, 237] width 665 height 132
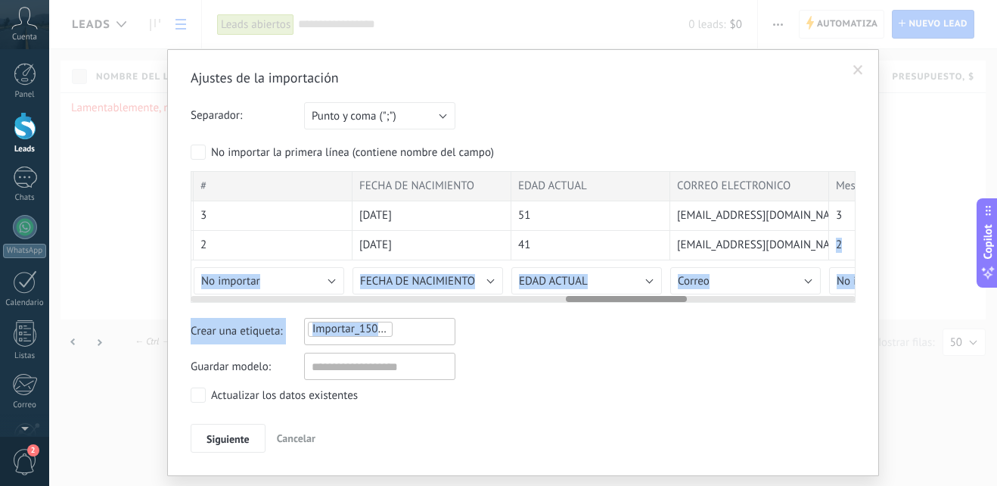
drag, startPoint x: 705, startPoint y: 289, endPoint x: 849, endPoint y: 241, distance: 151.6
click at [849, 241] on div "Ajustes de la importación Separador: Punto y coma (";") Coma (",") Tabulación (…" at bounding box center [523, 260] width 665 height 383
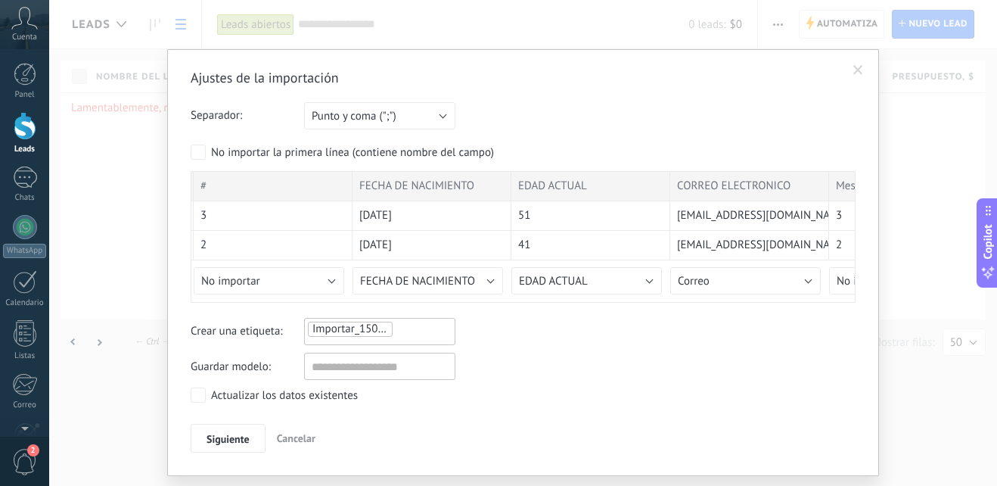
click at [696, 368] on div "Guardar modelo:" at bounding box center [523, 365] width 665 height 27
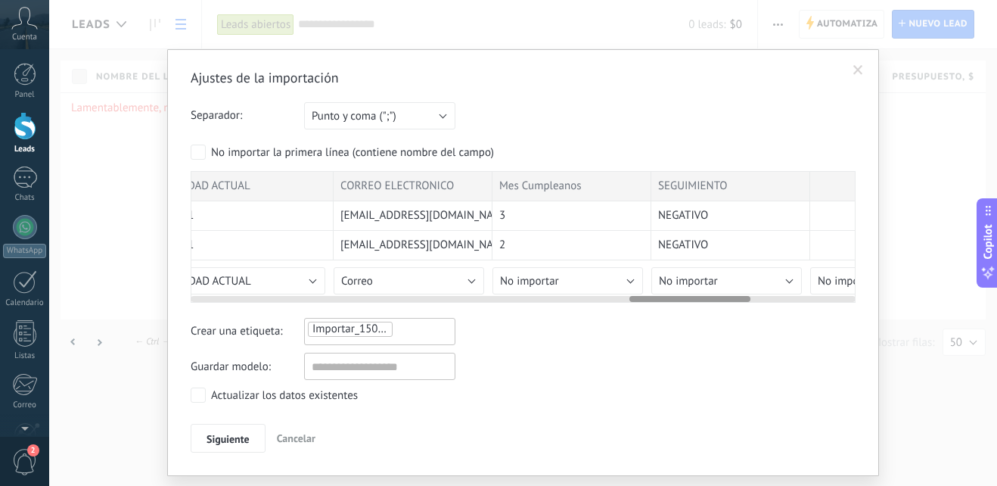
scroll to position [0, 2411]
drag, startPoint x: 614, startPoint y: 298, endPoint x: 678, endPoint y: 302, distance: 64.4
click at [678, 302] on div at bounding box center [690, 299] width 121 height 6
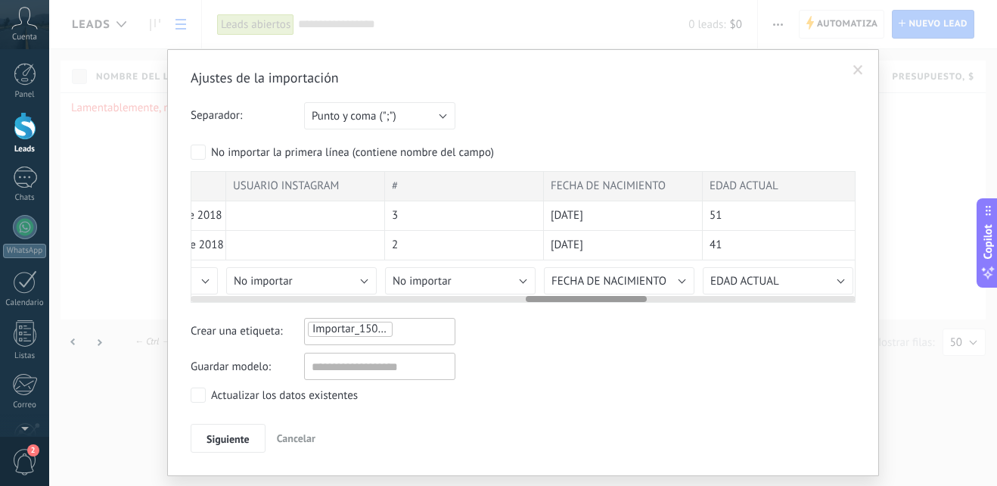
scroll to position [0, 1833]
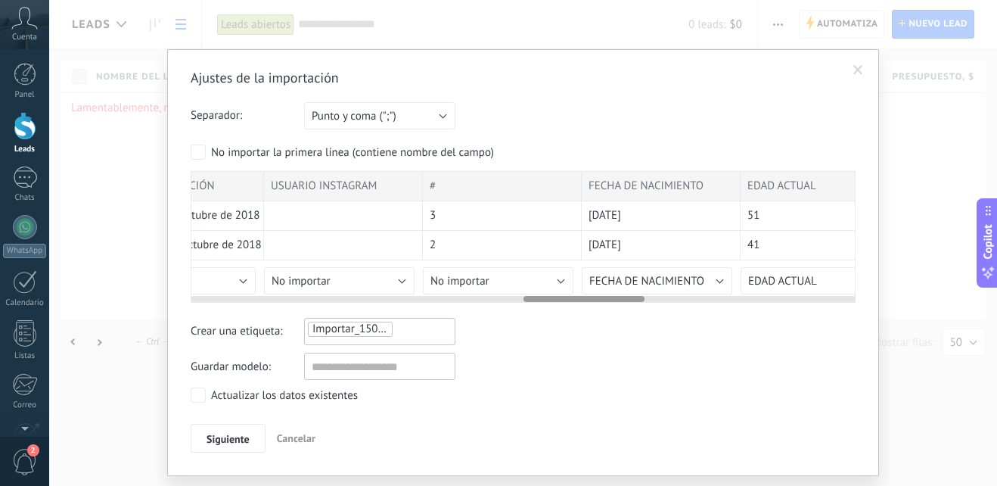
drag, startPoint x: 699, startPoint y: 299, endPoint x: 592, endPoint y: 343, distance: 115.3
click at [592, 343] on div "Ajustes de la importación Separador: Punto y coma (";") Coma (",") Tabulación (…" at bounding box center [523, 260] width 665 height 383
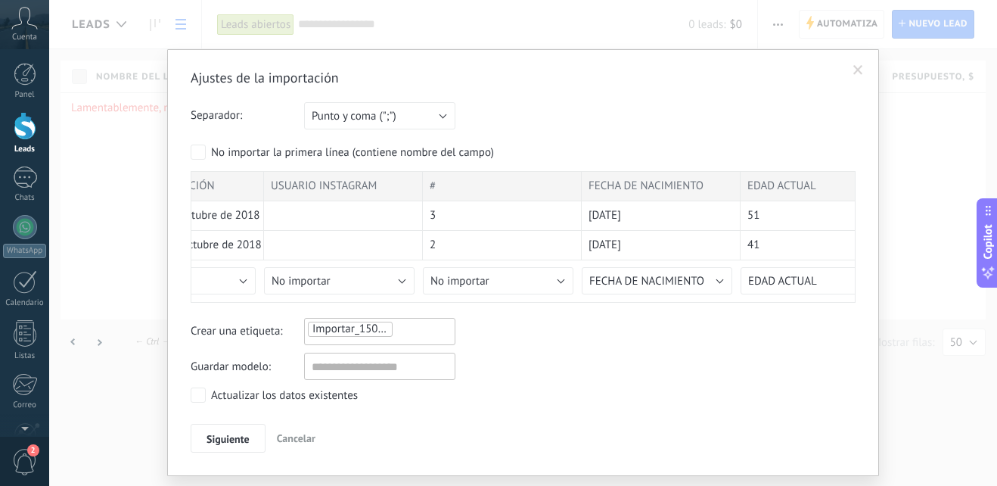
click at [380, 323] on span "Importar_15092025_1119" at bounding box center [375, 328] width 126 height 14
type input "*"
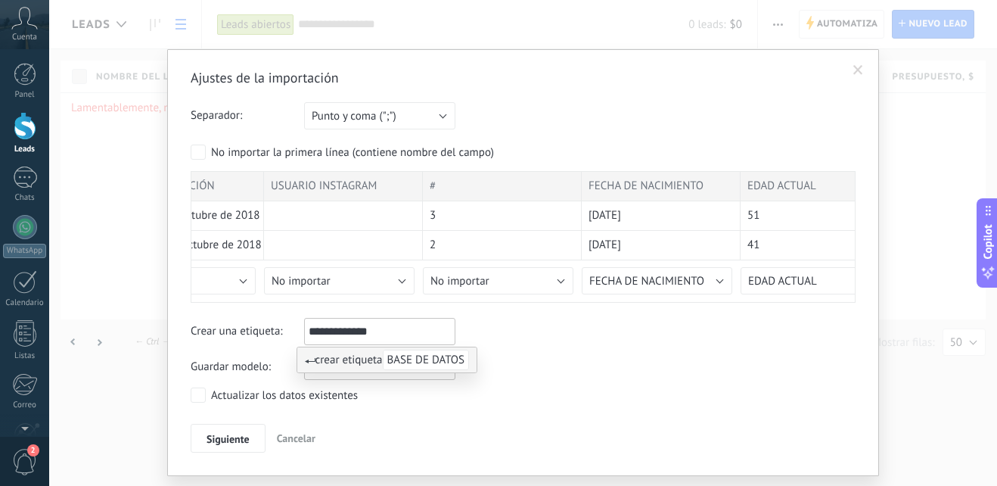
type input "**********"
click at [455, 360] on span "BASE DE DATOS" at bounding box center [426, 359] width 86 height 20
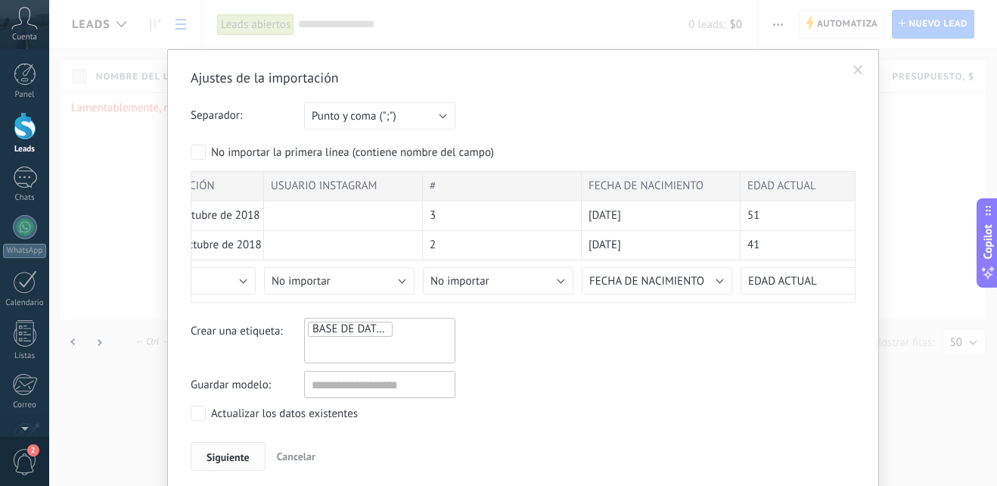
click at [236, 456] on span "Siguiente" at bounding box center [227, 457] width 43 height 11
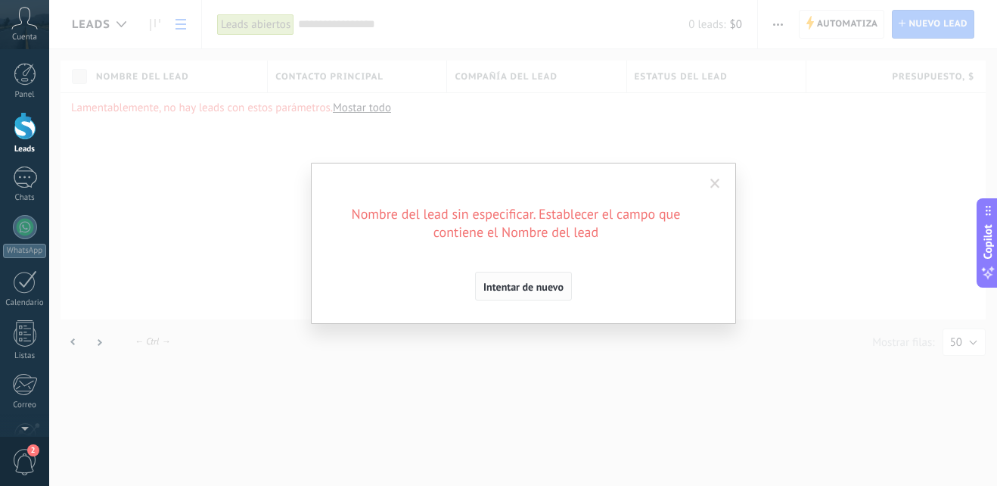
click at [546, 289] on span "Intentar de nuevo" at bounding box center [523, 286] width 80 height 11
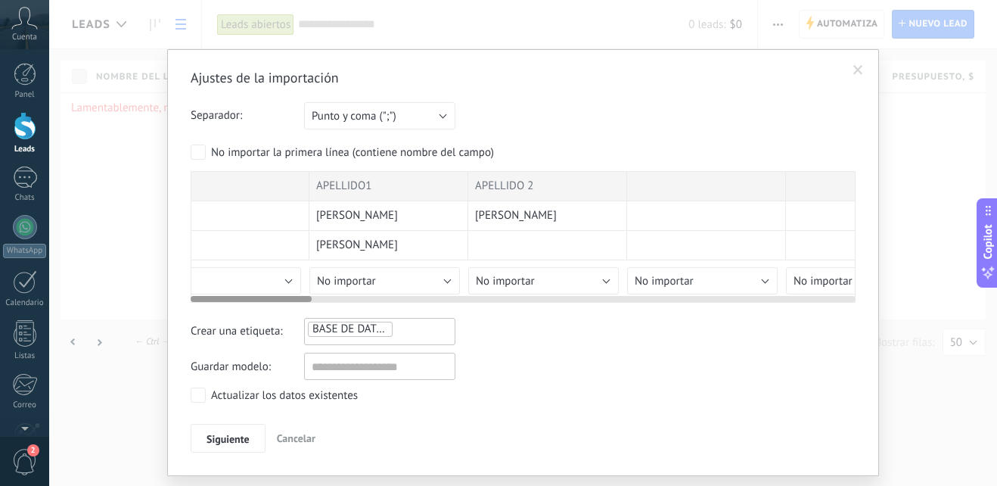
scroll to position [0, 0]
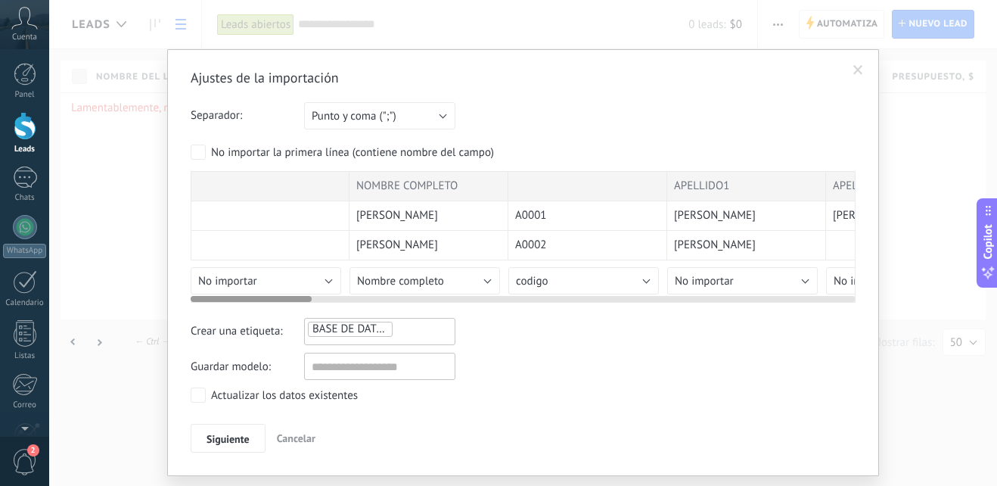
drag, startPoint x: 547, startPoint y: 298, endPoint x: 129, endPoint y: 303, distance: 418.3
click at [129, 303] on div "Ajustes de la importación Separador: Punto y coma (";") Coma (",") Tabulación (…" at bounding box center [523, 243] width 948 height 486
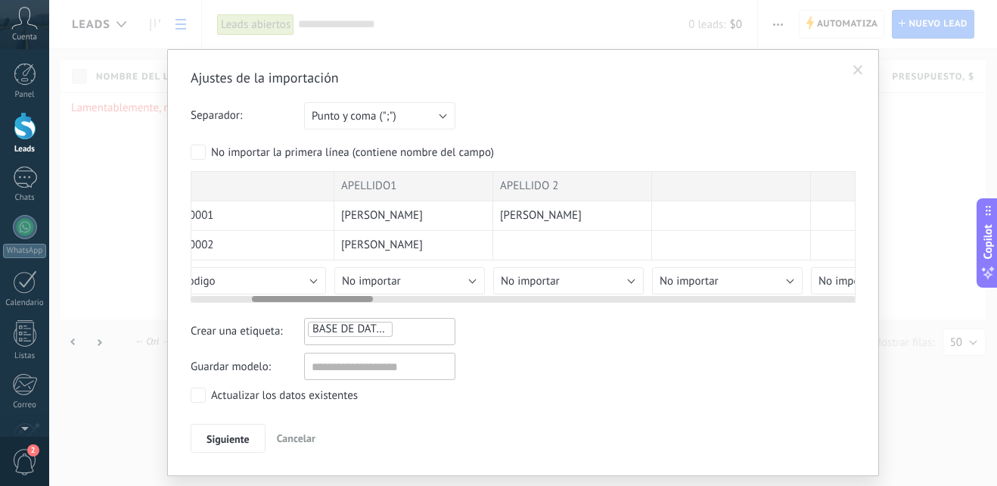
scroll to position [0, 337]
drag, startPoint x: 297, startPoint y: 301, endPoint x: 359, endPoint y: 305, distance: 62.1
click at [359, 305] on div "Ajustes de la importación Separador: Punto y coma (";") Coma (",") Tabulación (…" at bounding box center [523, 260] width 665 height 383
click at [463, 278] on button "No importar" at bounding box center [406, 280] width 151 height 27
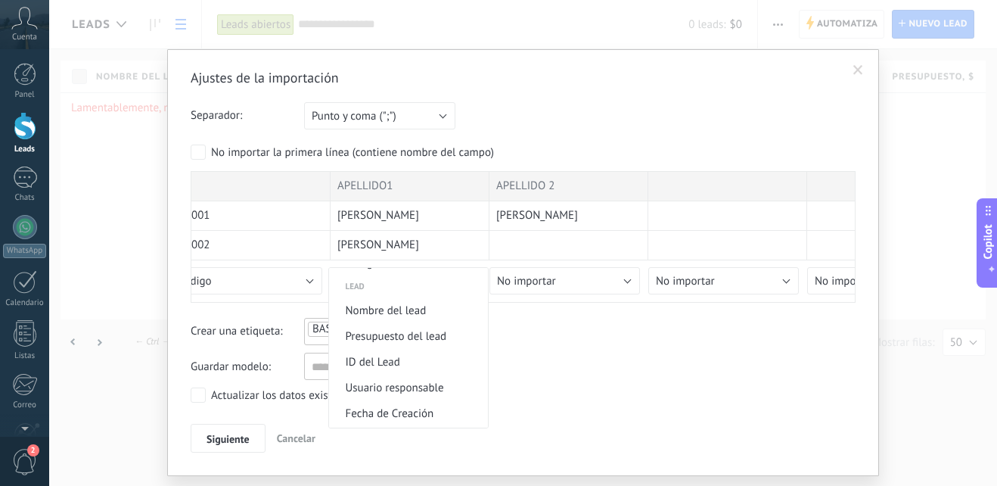
scroll to position [623, 0]
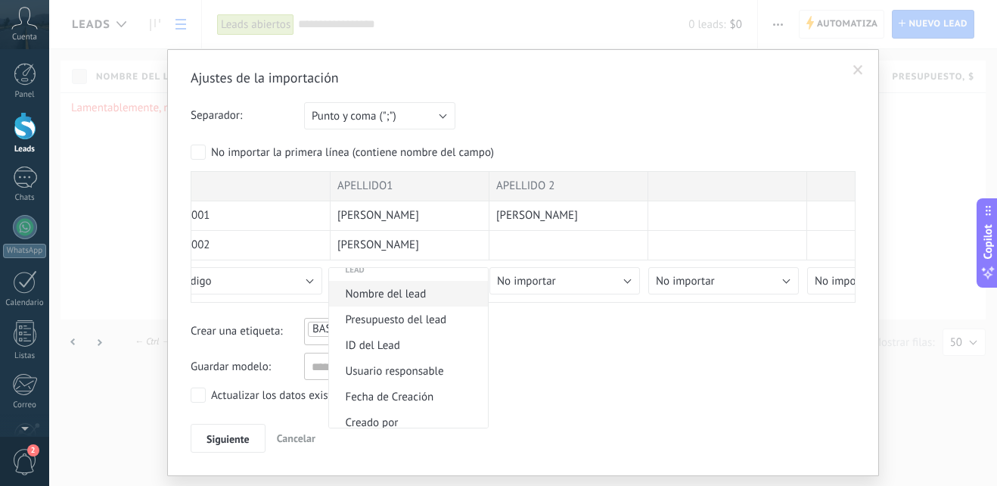
click at [415, 295] on span "Nombre del lead" at bounding box center [406, 294] width 154 height 14
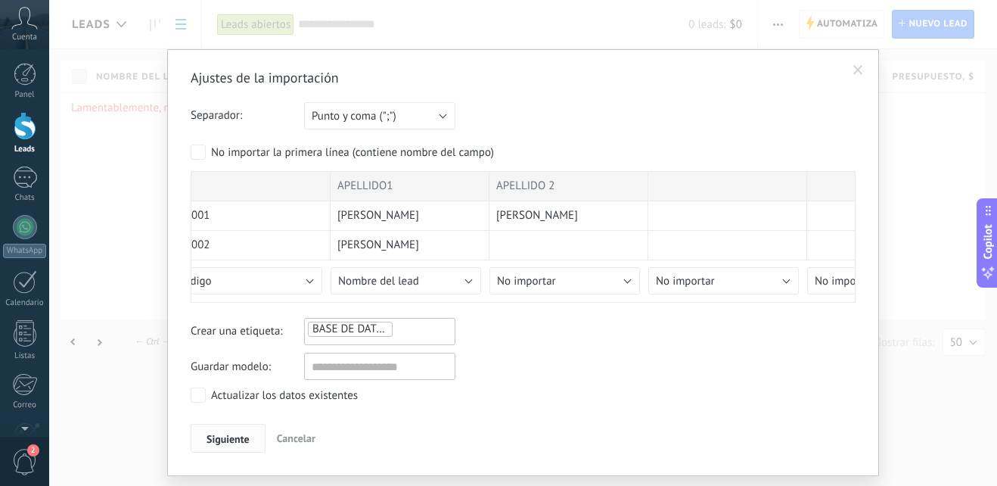
click at [219, 439] on span "Siguiente" at bounding box center [227, 438] width 43 height 11
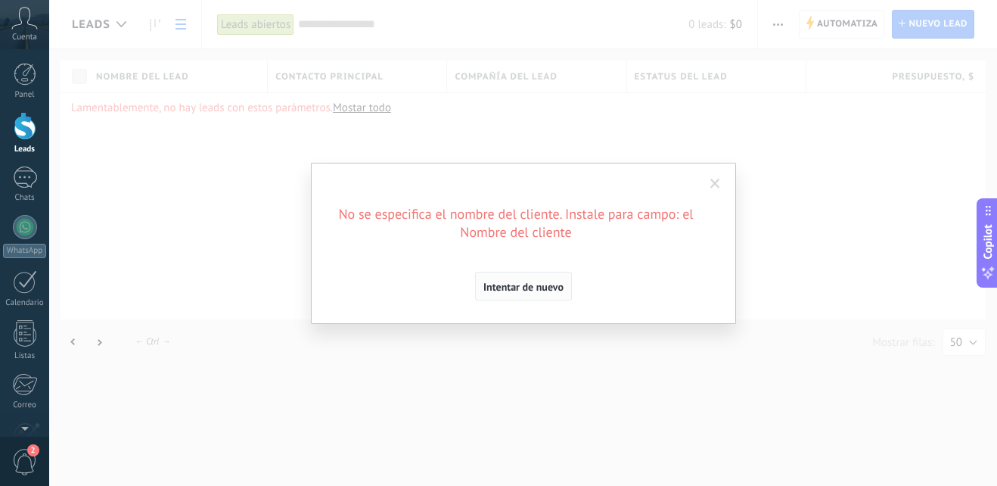
click at [502, 286] on span "Intentar de nuevo" at bounding box center [523, 286] width 80 height 11
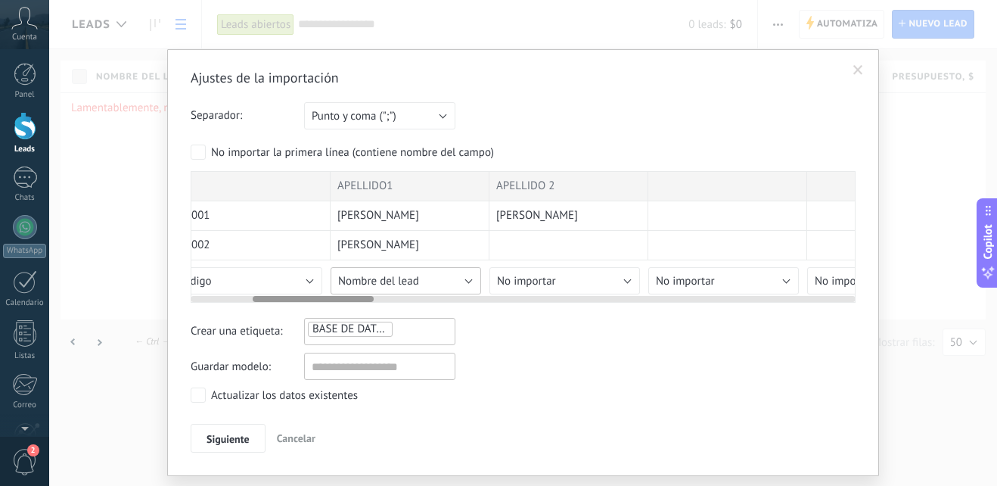
click at [456, 276] on button "Nombre del lead" at bounding box center [406, 280] width 151 height 27
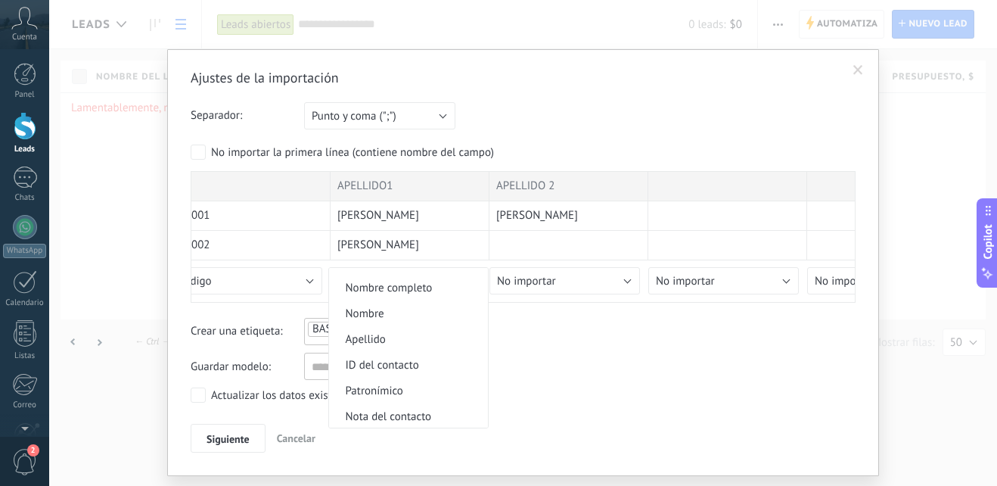
scroll to position [0, 0]
